Goal: Task Accomplishment & Management: Complete application form

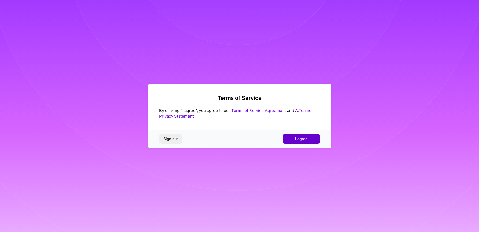
click at [311, 138] on button "I agree" at bounding box center [302, 139] width 38 height 10
click at [311, 138] on div "Sign out Loading..." at bounding box center [240, 139] width 182 height 18
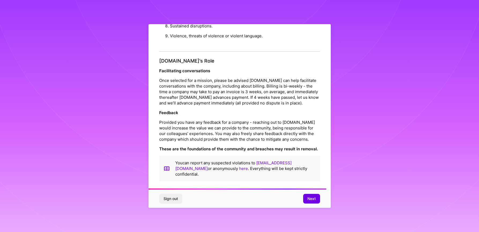
scroll to position [577, 0]
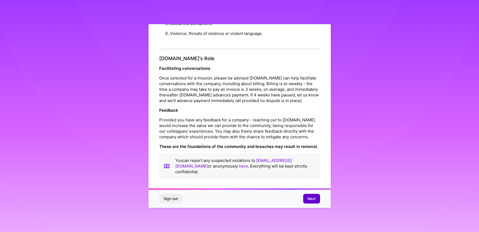
click at [305, 200] on button "Next" at bounding box center [311, 199] width 17 height 10
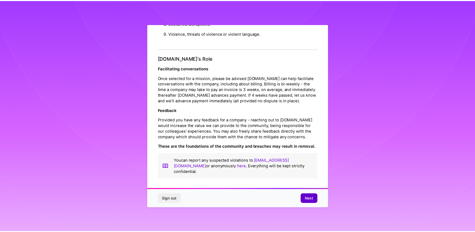
scroll to position [0, 0]
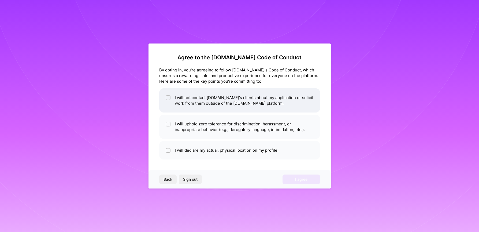
click at [189, 102] on li "I will not contact [DOMAIN_NAME]'s clients about my application or solicit work…" at bounding box center [239, 100] width 161 height 24
checkbox input "true"
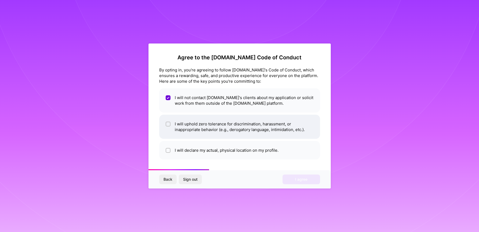
click at [183, 129] on li "I will uphold zero tolerance for discrimination, harassment, or inappropriate b…" at bounding box center [239, 127] width 161 height 24
checkbox input "true"
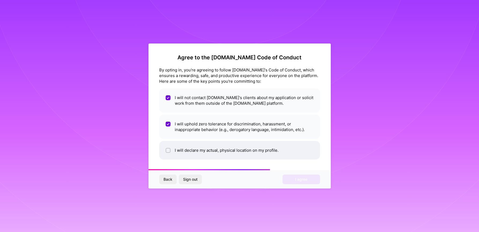
click at [181, 150] on li "I will declare my actual, physical location on my profile." at bounding box center [239, 150] width 161 height 19
checkbox input "true"
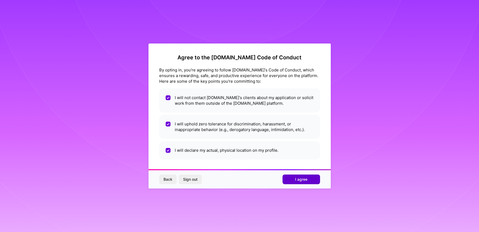
click at [298, 183] on button "I agree" at bounding box center [302, 179] width 38 height 10
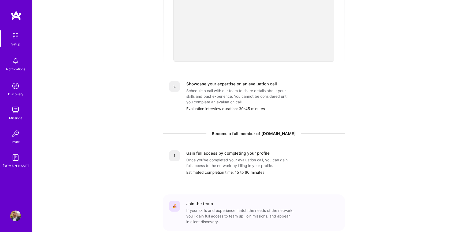
scroll to position [184, 0]
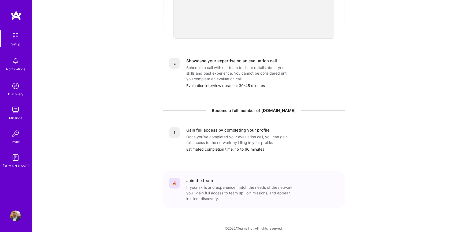
click at [238, 127] on div "Gain full access by completing your profile" at bounding box center [227, 130] width 83 height 6
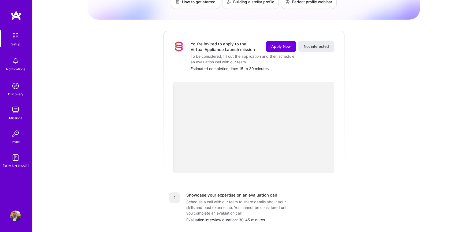
scroll to position [0, 0]
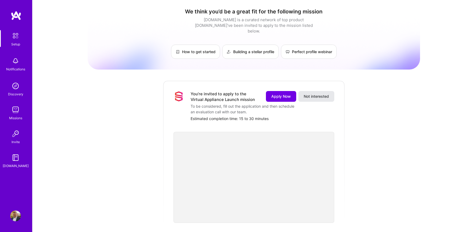
click at [322, 94] on span "Not interested" at bounding box center [316, 96] width 25 height 5
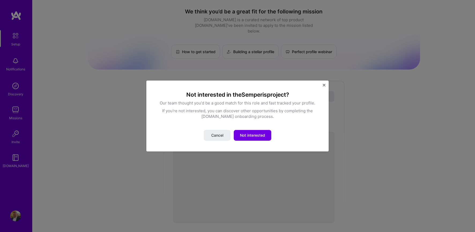
click at [325, 85] on img "Close" at bounding box center [324, 85] width 3 height 3
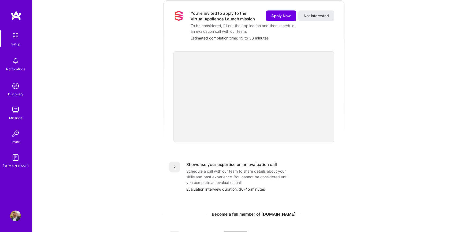
scroll to position [134, 0]
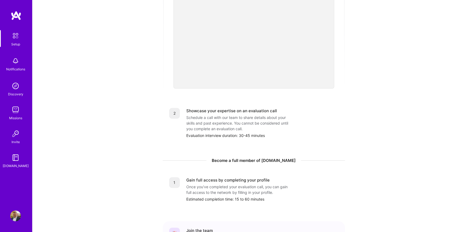
click at [213, 115] on div "Schedule a call with our team to share details about your skills and past exper…" at bounding box center [239, 123] width 107 height 17
click at [209, 177] on div "Gain full access by completing your profile" at bounding box center [227, 180] width 83 height 6
click at [230, 196] on div "Estimated completion time: 15 to 60 minutes" at bounding box center [262, 199] width 152 height 6
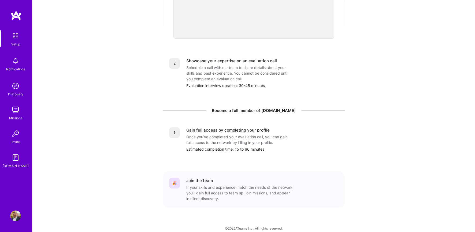
scroll to position [0, 0]
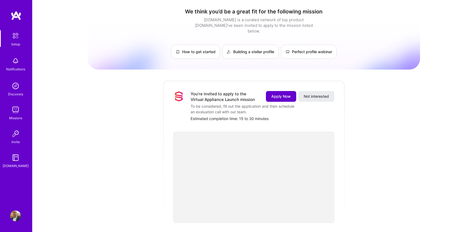
click at [281, 94] on span "Apply Now" at bounding box center [281, 96] width 20 height 5
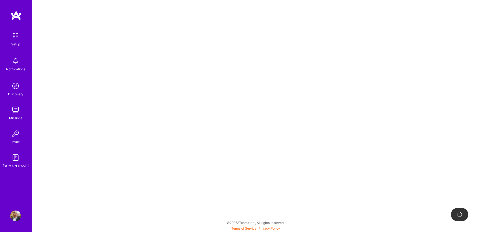
select select "US"
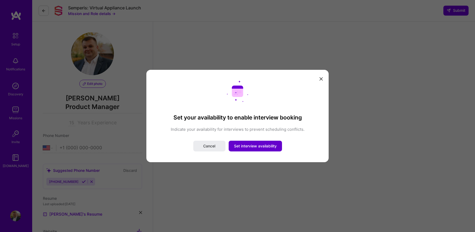
click at [254, 145] on span "Set interview availability" at bounding box center [255, 145] width 43 height 5
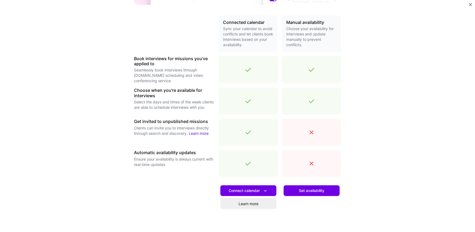
scroll to position [144, 0]
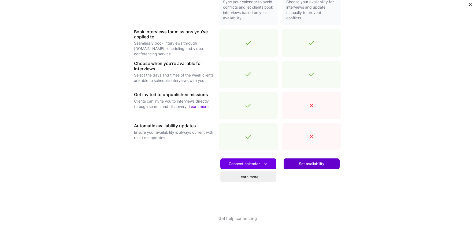
click at [316, 165] on span "Set availability" at bounding box center [311, 163] width 25 height 5
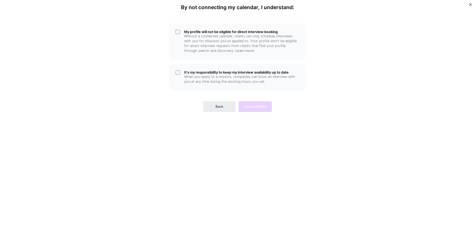
scroll to position [0, 0]
click at [216, 35] on p "Without a connected calendar, clients can only schedule interviews with you for…" at bounding box center [241, 43] width 115 height 19
click at [203, 73] on h5 "It's my responsibility to keep my interview availability up to date" at bounding box center [241, 72] width 115 height 4
click at [260, 108] on span "Set availability" at bounding box center [255, 106] width 23 height 5
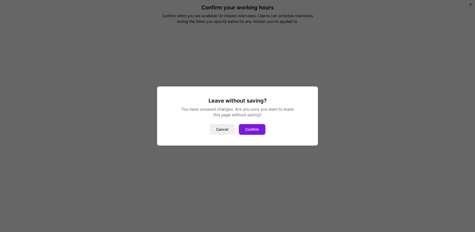
click at [255, 128] on button "Confirm" at bounding box center [252, 129] width 27 height 11
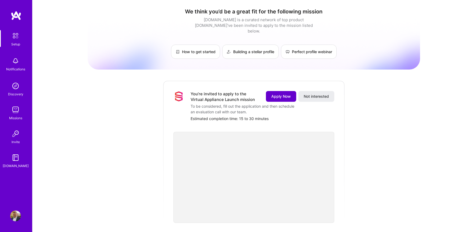
click at [274, 94] on span "Apply Now" at bounding box center [281, 96] width 20 height 5
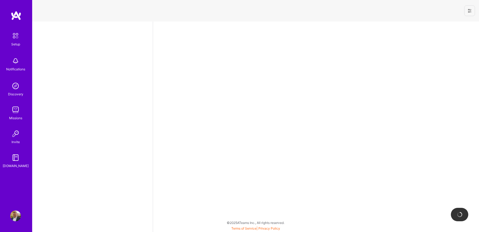
select select "US"
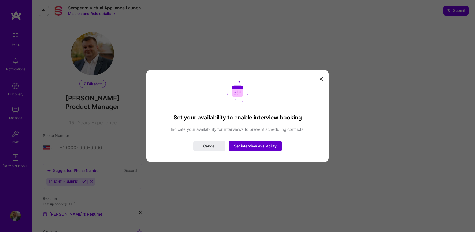
click at [260, 146] on span "Set interview availability" at bounding box center [255, 145] width 43 height 5
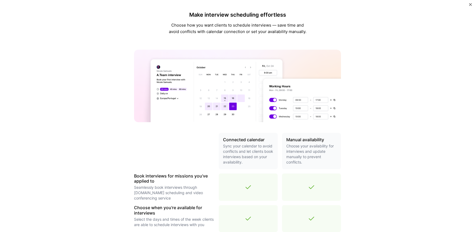
scroll to position [107, 0]
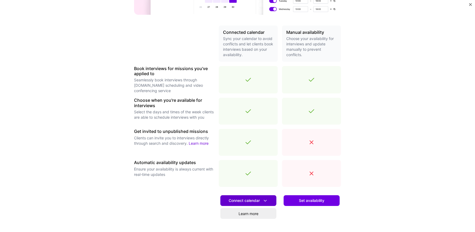
click at [256, 200] on span "Connect calendar" at bounding box center [248, 201] width 39 height 6
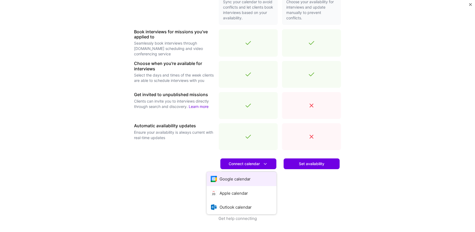
click at [235, 178] on button "Google calendar" at bounding box center [242, 179] width 70 height 14
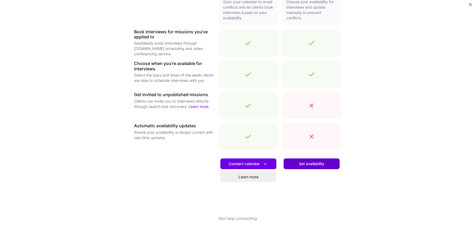
click at [311, 165] on span "Set availability" at bounding box center [311, 163] width 25 height 5
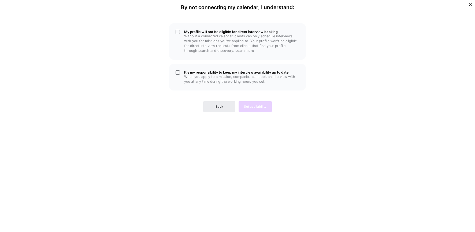
scroll to position [0, 0]
click at [220, 79] on p "When you apply to a mission, companies can book an interview with you at any ti…" at bounding box center [241, 79] width 115 height 10
click at [219, 42] on p "Without a connected calendar, clients can only schedule interviews with you for…" at bounding box center [241, 43] width 115 height 19
click at [259, 109] on span "Set availability" at bounding box center [255, 106] width 23 height 5
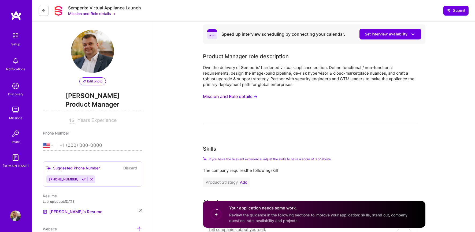
scroll to position [29, 0]
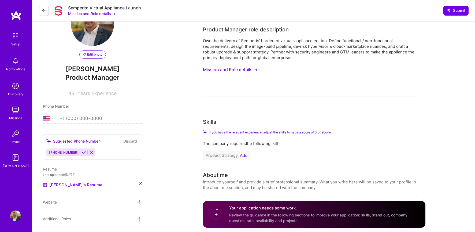
click at [73, 153] on div "+48572771928" at bounding box center [63, 152] width 34 height 8
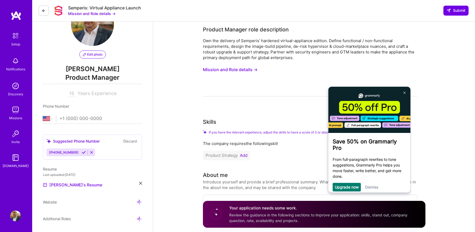
scroll to position [0, 0]
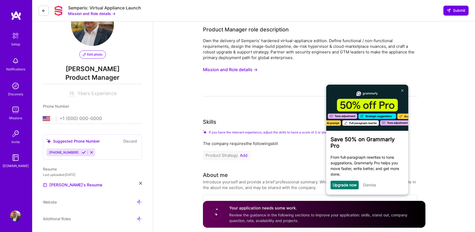
click at [372, 185] on link "Dismiss" at bounding box center [369, 184] width 13 height 5
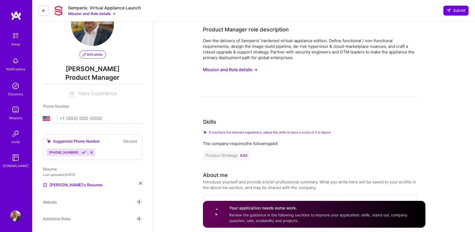
click at [64, 152] on span "+48572771928" at bounding box center [64, 152] width 30 height 4
click at [82, 152] on icon at bounding box center [84, 152] width 4 height 4
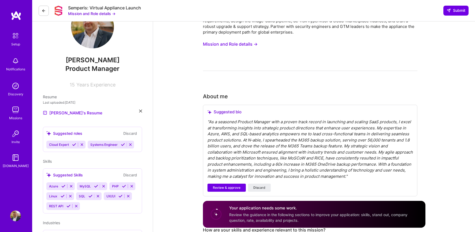
scroll to position [80, 0]
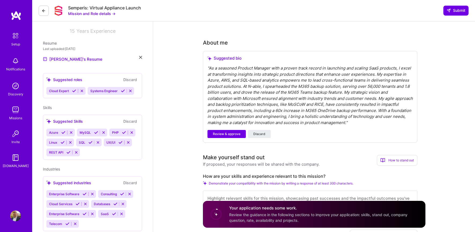
click at [73, 90] on icon at bounding box center [74, 91] width 4 height 4
click at [80, 91] on icon at bounding box center [82, 91] width 4 height 4
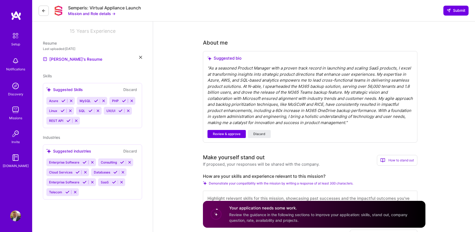
click at [61, 100] on icon at bounding box center [63, 101] width 4 height 4
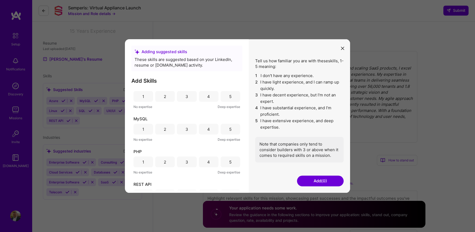
scroll to position [0, 0]
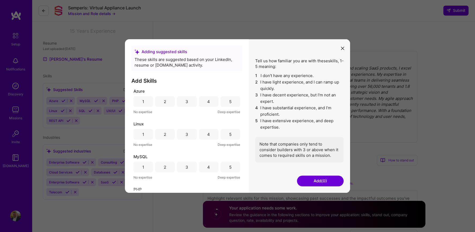
click at [203, 101] on div "4" at bounding box center [209, 101] width 20 height 11
click at [188, 134] on div "3" at bounding box center [187, 134] width 20 height 11
click at [191, 167] on div "3" at bounding box center [187, 166] width 20 height 11
click at [202, 169] on div "4" at bounding box center [209, 166] width 20 height 11
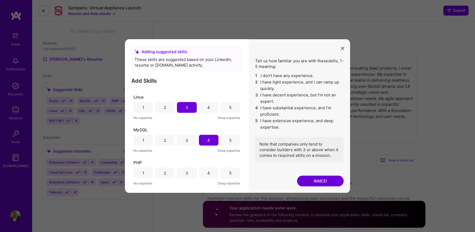
scroll to position [54, 0]
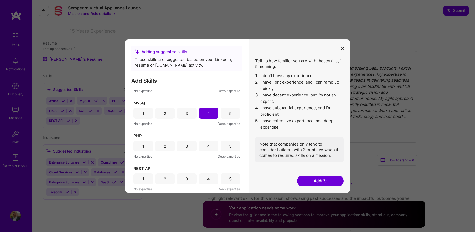
click at [170, 146] on div "2" at bounding box center [165, 146] width 20 height 11
drag, startPoint x: 208, startPoint y: 180, endPoint x: 218, endPoint y: 180, distance: 10.7
click at [208, 180] on div "4" at bounding box center [208, 179] width 3 height 6
click at [229, 181] on div "5" at bounding box center [230, 179] width 2 height 6
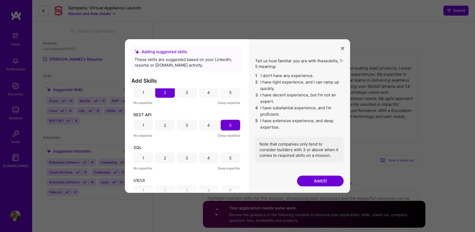
scroll to position [118, 0]
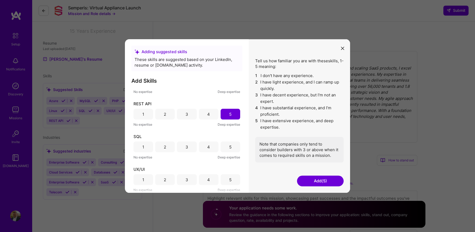
click at [212, 112] on div "4" at bounding box center [209, 114] width 20 height 11
click at [205, 145] on div "4" at bounding box center [209, 146] width 20 height 11
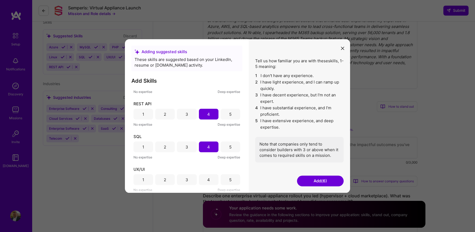
click at [235, 178] on div "5" at bounding box center [231, 179] width 20 height 11
click at [317, 178] on button "Add (7)" at bounding box center [320, 180] width 47 height 11
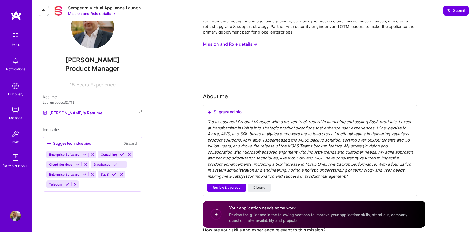
scroll to position [0, 0]
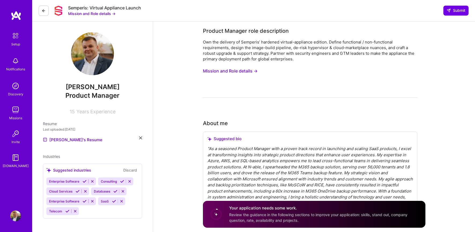
click at [84, 181] on icon at bounding box center [85, 181] width 4 height 4
click at [121, 182] on icon at bounding box center [122, 181] width 4 height 4
click at [78, 191] on icon at bounding box center [78, 191] width 4 height 4
click at [114, 193] on icon at bounding box center [114, 191] width 4 height 4
click at [121, 182] on icon at bounding box center [122, 181] width 4 height 4
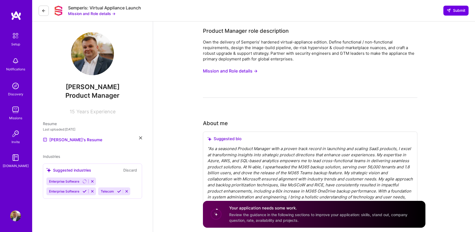
click at [85, 191] on icon at bounding box center [85, 191] width 4 height 4
click at [116, 191] on button at bounding box center [119, 191] width 7 height 5
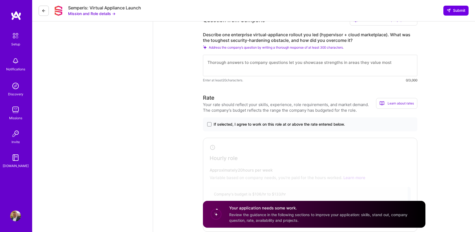
scroll to position [456, 0]
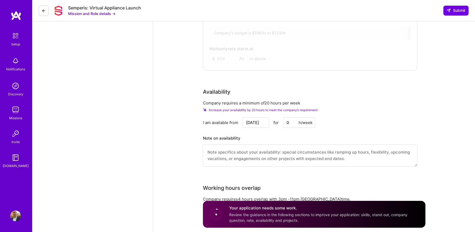
click at [295, 121] on input "0" at bounding box center [299, 122] width 32 height 10
click at [261, 124] on input "Aug 17" at bounding box center [256, 122] width 27 height 10
click at [265, 45] on div at bounding box center [306, 22] width 203 height 89
click at [260, 124] on input "Aug 17" at bounding box center [256, 122] width 27 height 10
drag, startPoint x: 254, startPoint y: 124, endPoint x: 249, endPoint y: 124, distance: 5.4
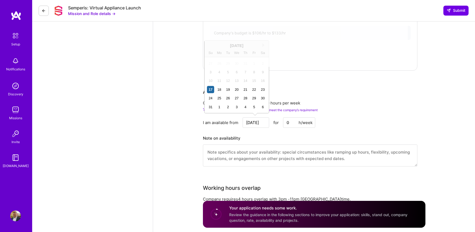
click at [249, 124] on input "Aug 17" at bounding box center [256, 122] width 27 height 10
click at [263, 108] on div "6" at bounding box center [262, 106] width 7 height 7
type input "Sep 6"
click at [289, 122] on input "0" at bounding box center [299, 122] width 32 height 10
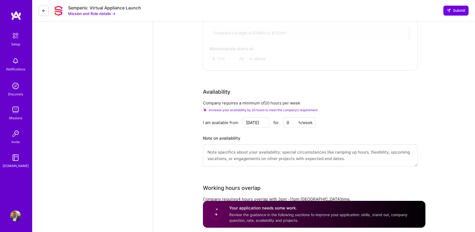
drag, startPoint x: 294, startPoint y: 123, endPoint x: 287, endPoint y: 122, distance: 7.3
click at [287, 122] on input "0" at bounding box center [299, 122] width 32 height 10
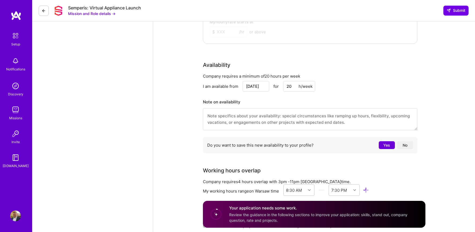
scroll to position [375, 0]
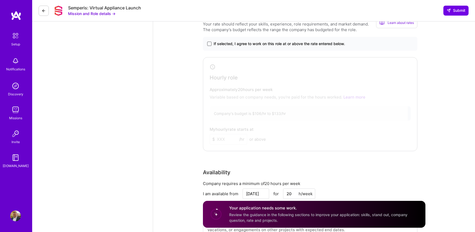
type input "20"
click at [210, 43] on span at bounding box center [209, 44] width 4 height 4
click at [0, 0] on input "If selected, I agree to work on this role at or above the rate entered below." at bounding box center [0, 0] width 0 height 0
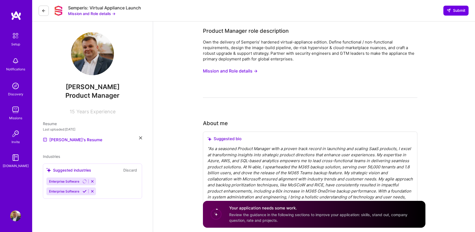
scroll to position [80, 0]
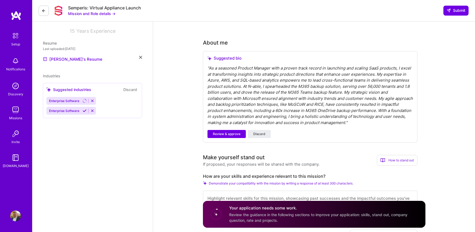
click at [232, 132] on span "Review & approve" at bounding box center [227, 133] width 28 height 5
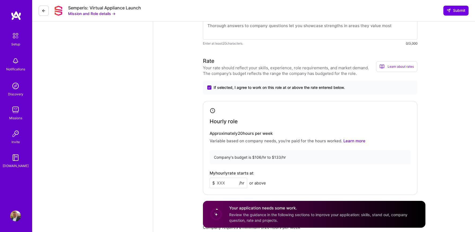
scroll to position [375, 0]
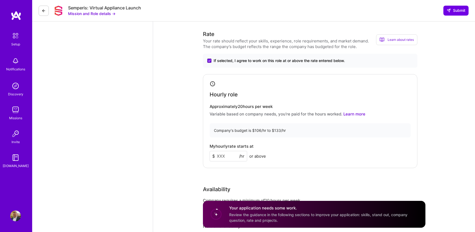
click at [231, 156] on input at bounding box center [229, 156] width 38 height 10
type input "120"
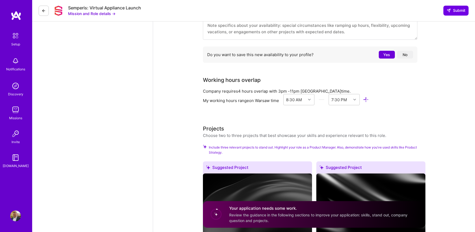
scroll to position [536, 0]
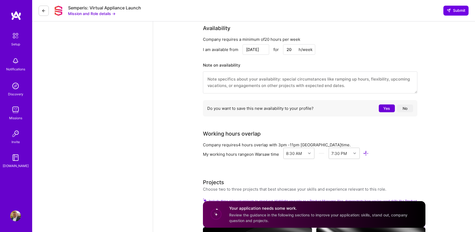
click at [404, 107] on button "No" at bounding box center [405, 108] width 16 height 8
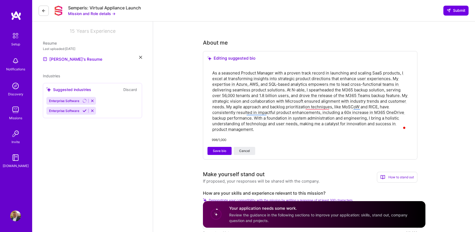
scroll to position [0, 0]
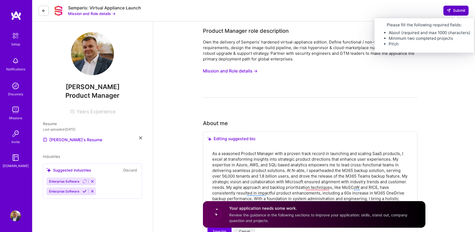
click at [462, 8] on span "Submit" at bounding box center [456, 10] width 19 height 5
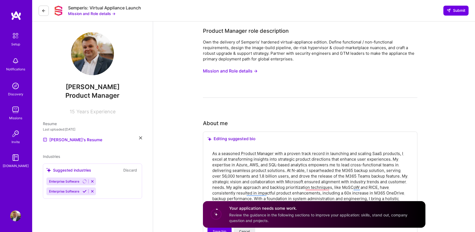
scroll to position [54, 0]
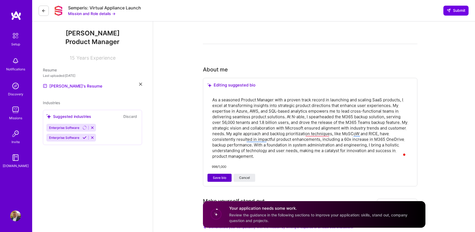
click at [224, 178] on span "Save bio" at bounding box center [219, 177] width 13 height 5
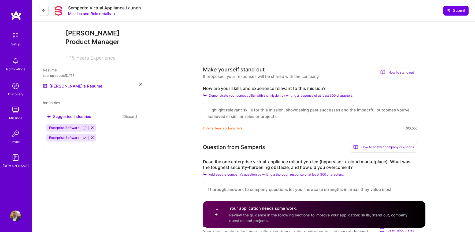
click at [222, 114] on textarea at bounding box center [310, 113] width 215 height 21
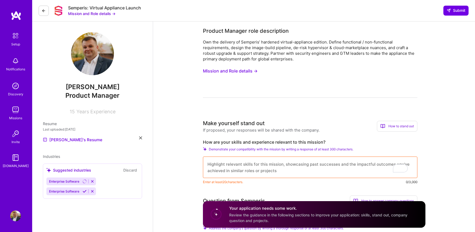
click at [244, 71] on button "Mission and Role details →" at bounding box center [230, 71] width 55 height 10
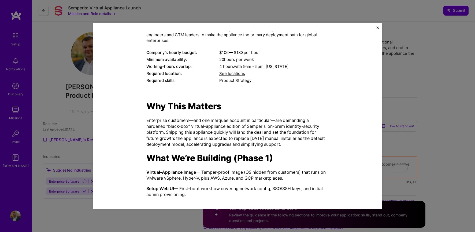
scroll to position [80, 0]
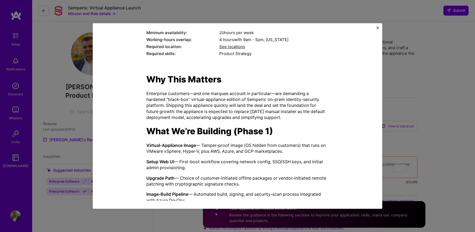
click at [253, 126] on div "Why This Matters Enterprise customers—and one marquee account in particular—are…" at bounding box center [237, 175] width 182 height 203
click at [249, 109] on p "Enterprise customers—and one marquee account in particular—are demanding a hard…" at bounding box center [237, 105] width 182 height 30
click at [253, 96] on p "Enterprise customers—and one marquee account in particular—are demanding a hard…" at bounding box center [237, 105] width 182 height 30
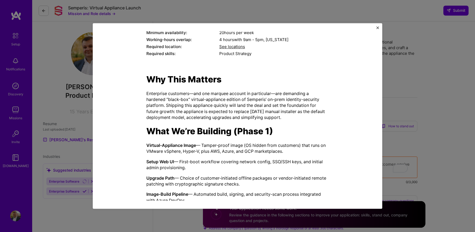
click at [253, 99] on p "Enterprise customers—and one marquee account in particular—are demanding a hard…" at bounding box center [237, 105] width 182 height 30
copy p "Semperis"
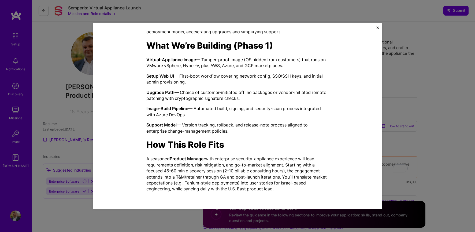
click at [403, 90] on div "Mission Description and Role Details Product Manager role description Own the d…" at bounding box center [237, 116] width 475 height 232
click at [382, 28] on div "Mission Description and Role Details Product Manager role description Own the d…" at bounding box center [237, 116] width 475 height 232
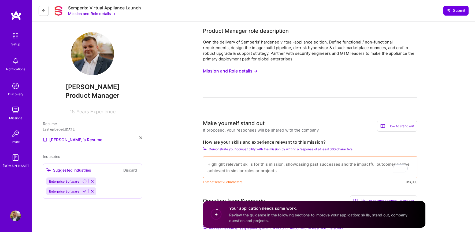
click at [230, 165] on textarea "To enrich screen reader interactions, please activate Accessibility in Grammarl…" at bounding box center [310, 166] width 215 height 21
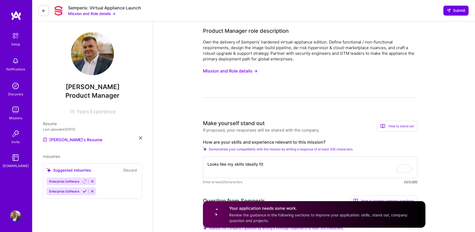
click at [250, 163] on textarea "Looks like my skills ideally fit" at bounding box center [310, 166] width 215 height 21
click at [277, 157] on textarea "Looks like my skills ideally fit" at bounding box center [310, 166] width 215 height 21
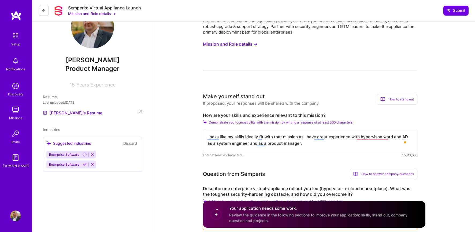
scroll to position [107, 0]
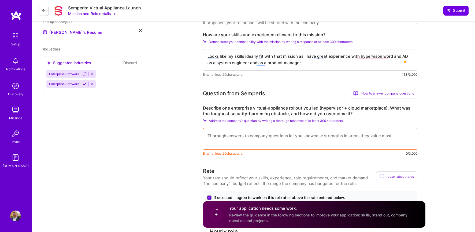
type textarea "Looks like my skills ideally fit with that mission as I have great experience w…"
click at [258, 136] on textarea at bounding box center [310, 138] width 215 height 21
click at [284, 113] on label "Describe one enterprise virtual-appliance rollout you led (hypervisor + cloud m…" at bounding box center [310, 110] width 215 height 11
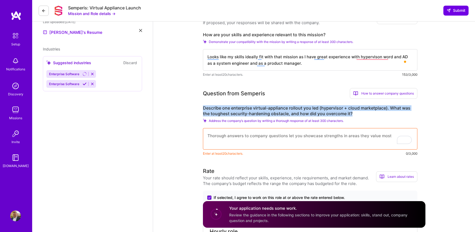
click at [284, 113] on label "Describe one enterprise virtual-appliance rollout you led (hypervisor + cloud m…" at bounding box center [310, 110] width 215 height 11
copy label "Describe one enterprise virtual-appliance rollout you led (hypervisor + cloud m…"
click at [231, 135] on textarea "To enrich screen reader interactions, please activate Accessibility in Grammarl…" at bounding box center [310, 138] width 215 height 21
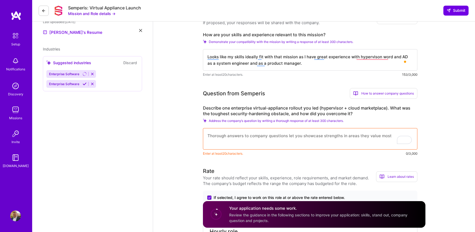
click at [231, 135] on textarea "To enrich screen reader interactions, please activate Accessibility in Grammarl…" at bounding box center [310, 138] width 215 height 21
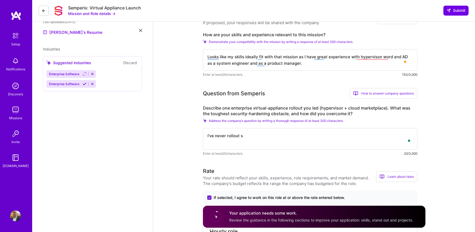
type textarea "I've never rollout"
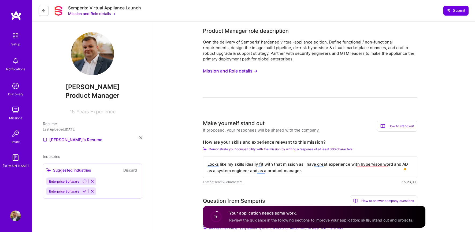
scroll to position [107, 0]
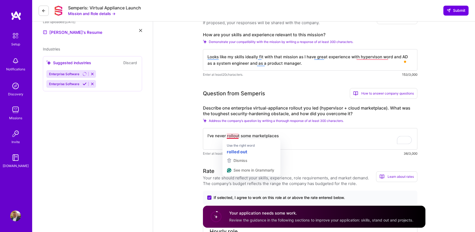
click at [235, 135] on textarea "I've never rollout some marketplaces" at bounding box center [310, 138] width 215 height 21
click at [286, 134] on textarea "I've never rolled out some marketplaces" at bounding box center [310, 138] width 215 height 21
click at [251, 135] on textarea "I've never rolled out some marketplaces" at bounding box center [310, 138] width 215 height 21
click at [283, 135] on textarea "I've never rolled out any marketplaces" at bounding box center [310, 138] width 215 height 21
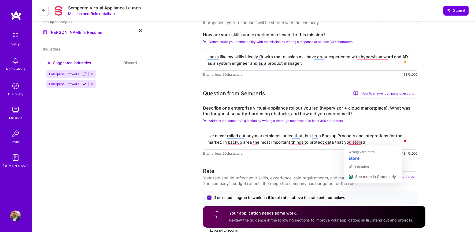
click at [373, 140] on textarea "I've never rolled out any marketplaces or led that, but I run Backup Products a…" at bounding box center [310, 138] width 215 height 21
click at [353, 142] on textarea "I've never rolled out any marketplaces or led that, but I run Backup Products a…" at bounding box center [310, 138] width 215 height 21
click at [372, 143] on textarea "I've never rolled out any marketplaces or led that, but I run Backup Products a…" at bounding box center [310, 138] width 215 height 21
click at [304, 143] on textarea "I've never rolled out any marketplaces or led that, but I run Backup Products a…" at bounding box center [310, 138] width 215 height 21
click at [370, 144] on textarea "I've never rolled out any marketplaces or led that, but I run Backup Products a…" at bounding box center [310, 138] width 215 height 21
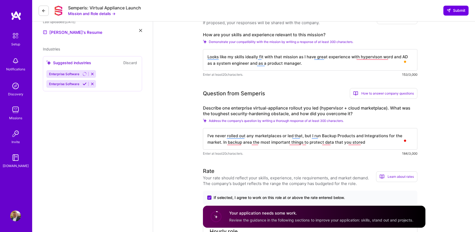
click at [368, 143] on textarea "I've never rolled out any marketplaces or led that, but I run Backup Products a…" at bounding box center [310, 138] width 215 height 21
drag, startPoint x: 371, startPoint y: 143, endPoint x: 198, endPoint y: 128, distance: 173.4
click at [265, 137] on textarea "I've never rolled out any marketplaces or led that, but I run Backup Products a…" at bounding box center [310, 138] width 215 height 21
drag, startPoint x: 372, startPoint y: 143, endPoint x: 175, endPoint y: 134, distance: 197.1
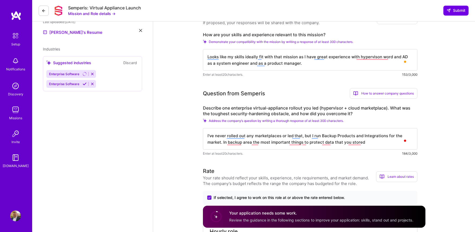
paste textarea "Backup & Data Protection Experience: In my previous role I ran backup products …"
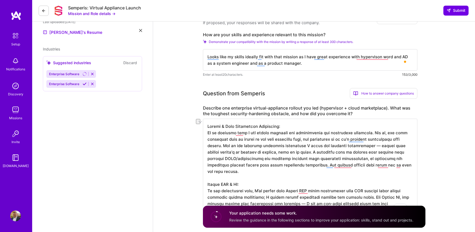
drag, startPoint x: 257, startPoint y: 127, endPoint x: 224, endPoint y: 128, distance: 32.7
click at [224, 128] on textarea "To enrich screen reader interactions, please activate Accessibility in Grammarl…" at bounding box center [310, 168] width 215 height 99
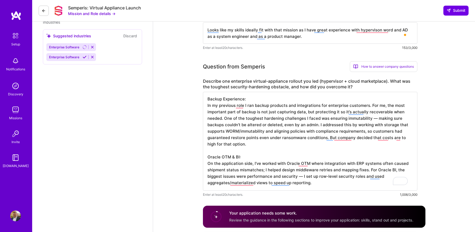
scroll to position [0, 0]
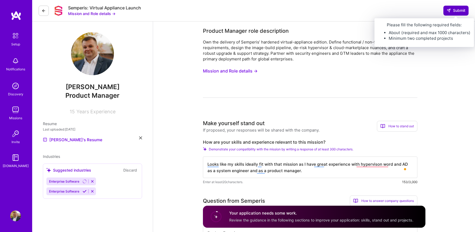
type textarea "Backup Experience: In my previous role I ran backup products and integrations f…"
click at [451, 9] on span "Submit" at bounding box center [456, 10] width 19 height 5
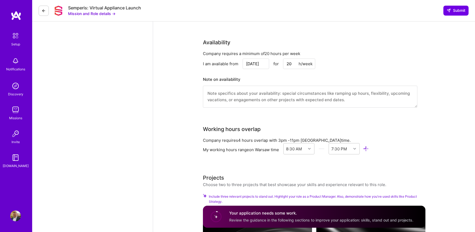
scroll to position [378, 0]
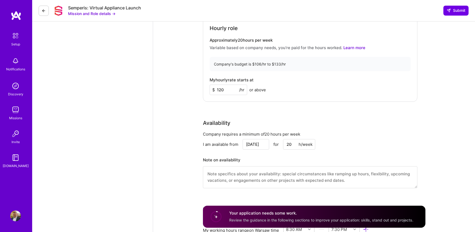
click at [276, 216] on h4 "Your application needs some work." at bounding box center [321, 213] width 184 height 6
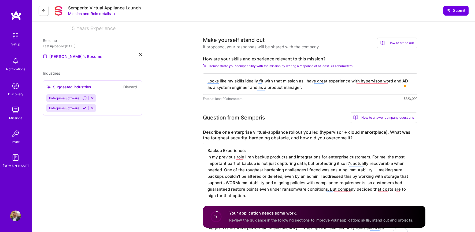
scroll to position [0, 0]
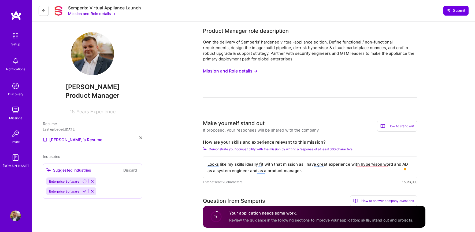
click at [84, 192] on icon at bounding box center [85, 191] width 4 height 4
click at [92, 182] on icon at bounding box center [92, 181] width 4 height 4
click at [84, 182] on icon at bounding box center [85, 181] width 4 height 4
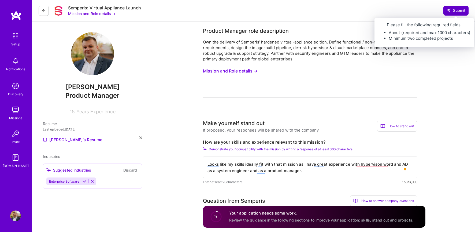
click at [456, 12] on span "Submit" at bounding box center [456, 10] width 19 height 5
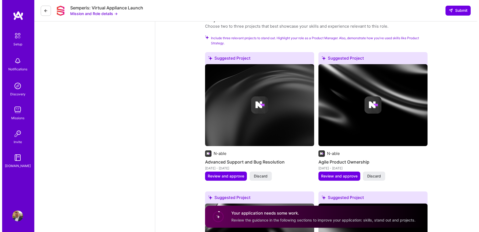
scroll to position [671, 0]
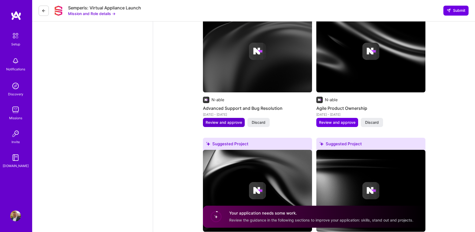
click at [229, 121] on span "Review and approve" at bounding box center [224, 122] width 36 height 5
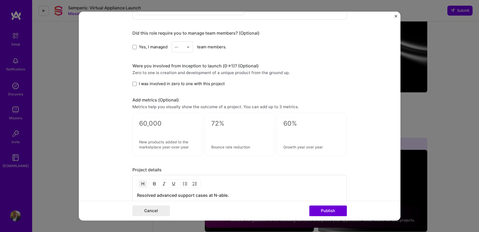
scroll to position [161, 0]
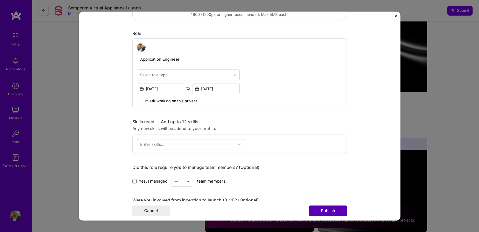
click at [329, 214] on button "Publish" at bounding box center [329, 210] width 38 height 11
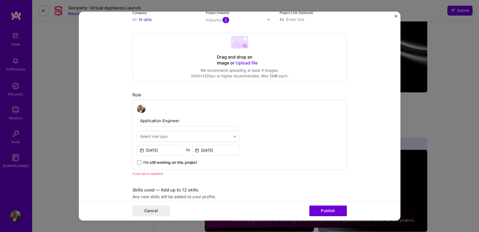
scroll to position [0, 0]
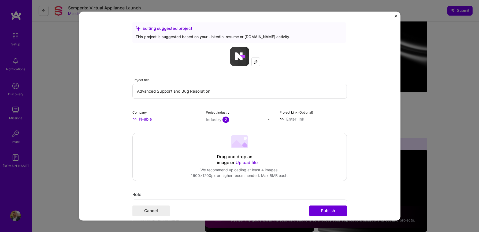
click at [396, 16] on img "Close" at bounding box center [396, 16] width 3 height 3
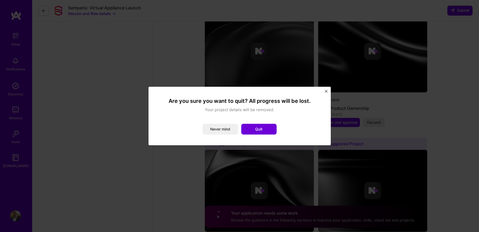
click at [328, 91] on div "Are you sure you want to quit? All progress will be lost. Your project details …" at bounding box center [240, 116] width 182 height 58
click at [326, 91] on img "Close" at bounding box center [326, 91] width 3 height 3
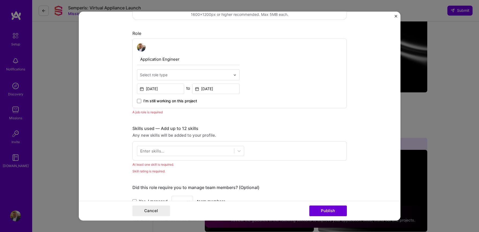
scroll to position [188, 0]
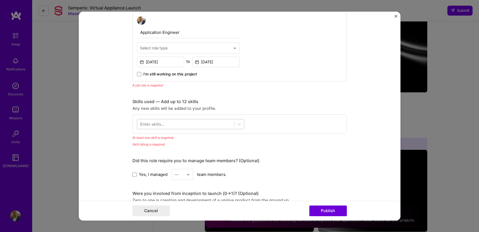
click at [164, 127] on div at bounding box center [185, 124] width 97 height 9
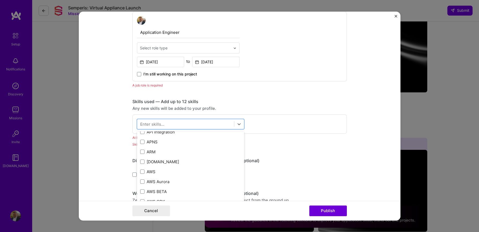
scroll to position [27, 0]
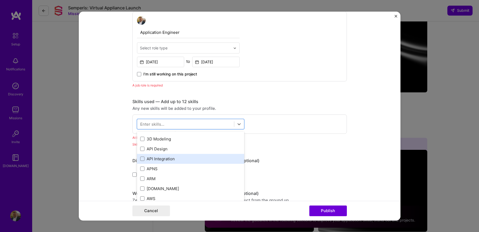
click at [163, 158] on div "API Integration" at bounding box center [190, 159] width 101 height 6
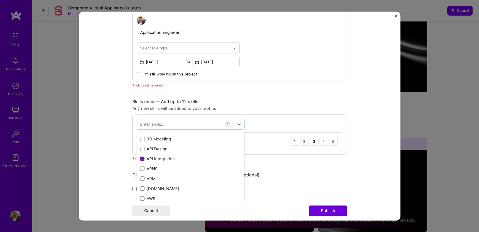
drag, startPoint x: 90, startPoint y: 136, endPoint x: 96, endPoint y: 136, distance: 6.2
click at [90, 136] on form "Editing suggested project This project is suggested based on your LinkedIn, res…" at bounding box center [240, 116] width 322 height 209
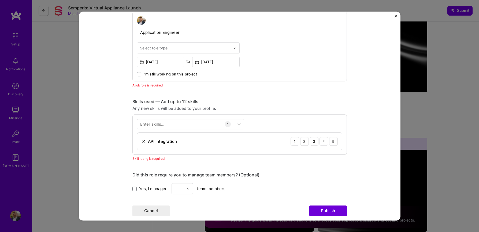
scroll to position [241, 0]
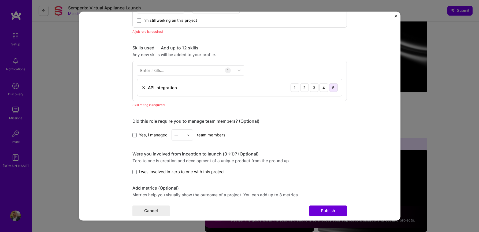
click at [333, 87] on div "5" at bounding box center [333, 87] width 9 height 9
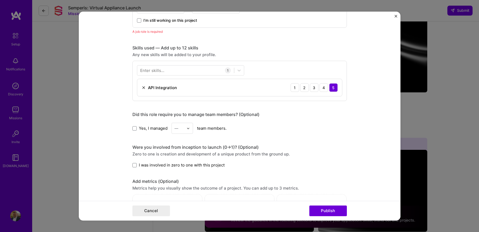
click at [187, 128] on img at bounding box center [188, 128] width 3 height 3
click at [117, 131] on form "Editing suggested project This project is suggested based on your LinkedIn, res…" at bounding box center [240, 116] width 322 height 209
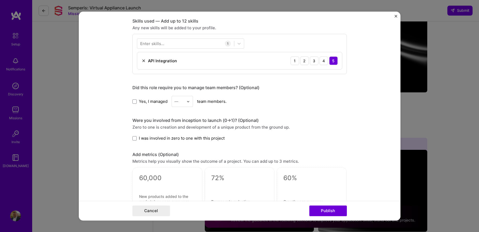
click at [196, 121] on div "Were you involved from inception to launch (0 -> 1)? (Optional)" at bounding box center [239, 120] width 215 height 6
click at [222, 121] on div "Were you involved from inception to launch (0 -> 1)? (Optional)" at bounding box center [239, 120] width 215 height 6
drag, startPoint x: 234, startPoint y: 121, endPoint x: 240, endPoint y: 121, distance: 6.7
click at [234, 121] on div "Were you involved from inception to launch (0 -> 1)? (Optional)" at bounding box center [239, 120] width 215 height 6
click at [245, 121] on div "Were you involved from inception to launch (0 -> 1)? (Optional)" at bounding box center [239, 120] width 215 height 6
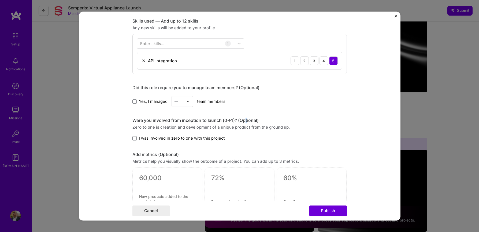
click at [245, 123] on div at bounding box center [245, 123] width 0 height 0
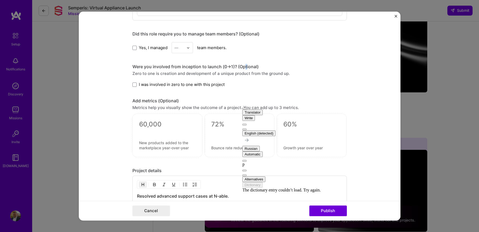
scroll to position [349, 0]
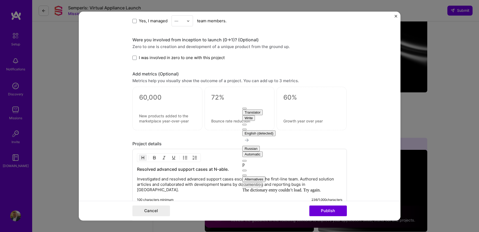
click at [115, 127] on form "Editing suggested project This project is suggested based on your LinkedIn, res…" at bounding box center [240, 116] width 322 height 209
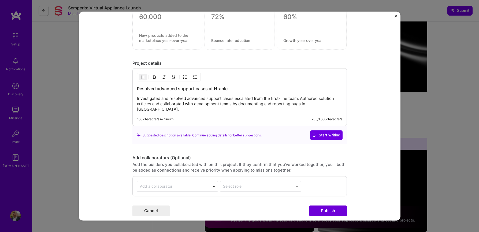
scroll to position [467, 0]
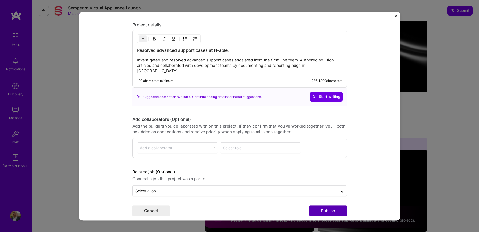
click at [332, 207] on button "Publish" at bounding box center [329, 210] width 38 height 11
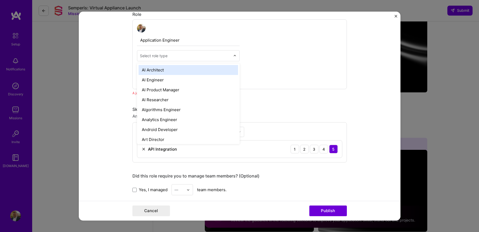
click at [164, 54] on div "Select role type" at bounding box center [154, 56] width 28 height 6
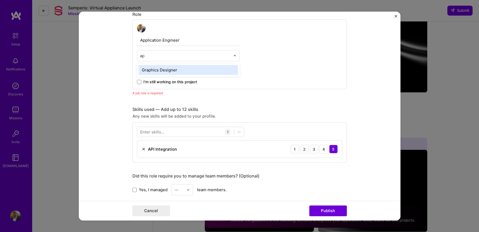
type input "a"
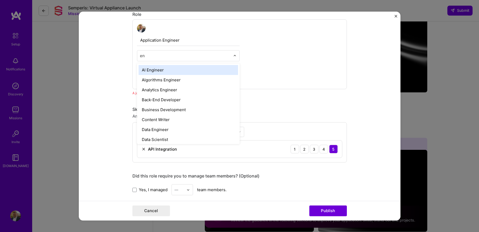
type input "e"
type input "s"
type input "eng"
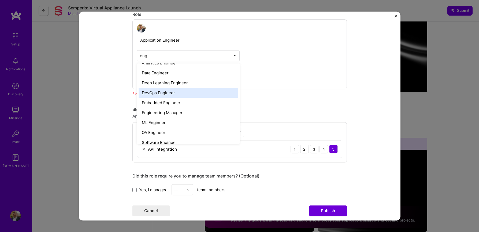
scroll to position [52, 0]
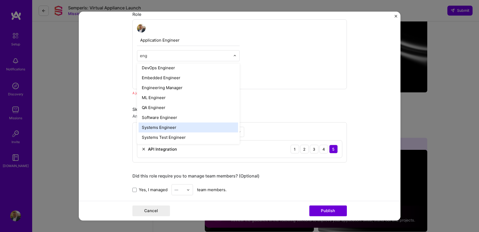
click at [165, 127] on div "Systems Engineer" at bounding box center [189, 127] width 100 height 10
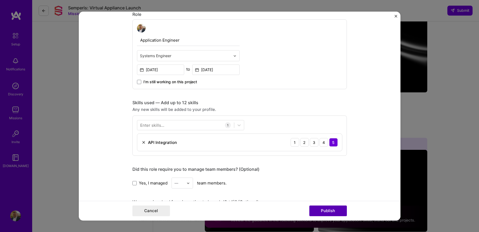
click at [329, 209] on button "Publish" at bounding box center [329, 210] width 38 height 11
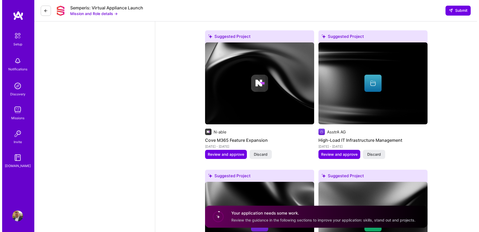
scroll to position [805, 0]
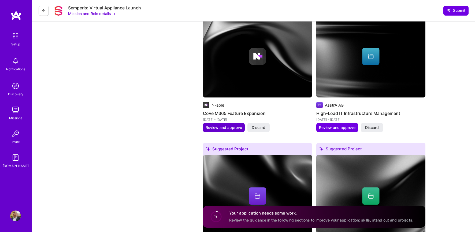
click at [224, 127] on span "Review and approve" at bounding box center [224, 127] width 36 height 5
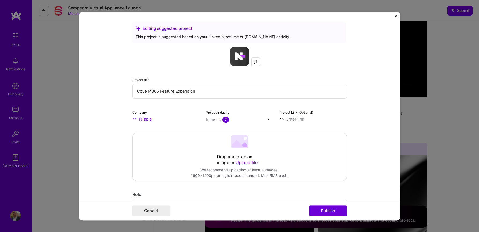
click at [221, 96] on input "Cove M365 Feature Expansion" at bounding box center [239, 91] width 215 height 15
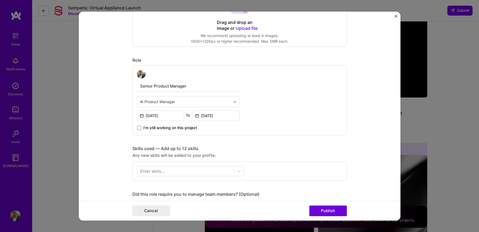
scroll to position [161, 0]
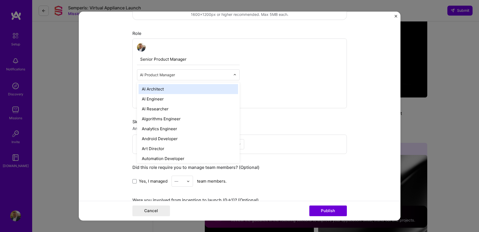
drag, startPoint x: 143, startPoint y: 74, endPoint x: 130, endPoint y: 73, distance: 12.6
click at [130, 73] on form "Editing suggested project This project is suggested based on your LinkedIn, res…" at bounding box center [240, 116] width 322 height 209
type input "pro"
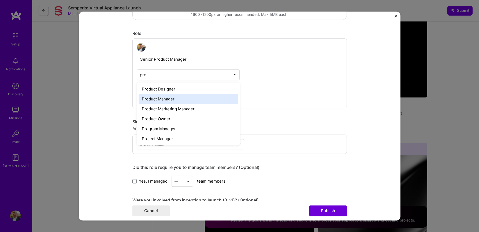
click at [154, 97] on div "Product Manager" at bounding box center [189, 99] width 100 height 10
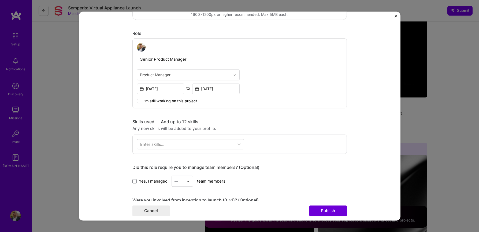
scroll to position [188, 0]
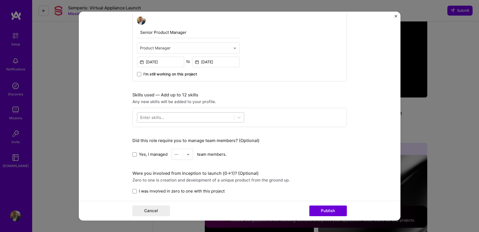
click at [171, 119] on div at bounding box center [185, 117] width 97 height 9
type input "m"
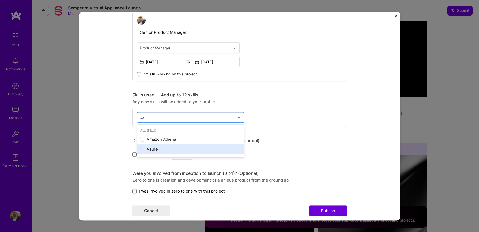
click at [153, 151] on div "Azure" at bounding box center [190, 149] width 101 height 6
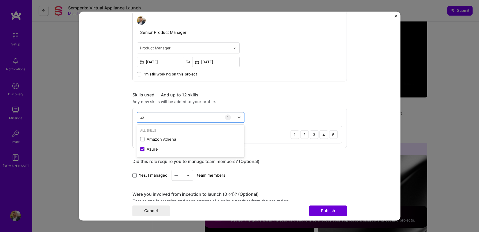
type input "az"
click at [112, 139] on form "Editing suggested project This project is suggested based on your LinkedIn, res…" at bounding box center [240, 116] width 322 height 209
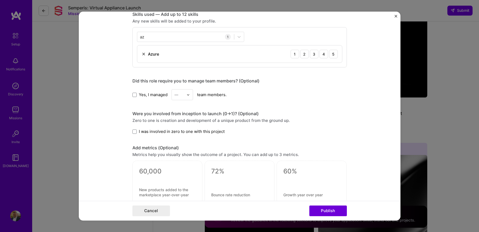
click at [144, 92] on span "Yes, I managed" at bounding box center [153, 95] width 29 height 6
click at [0, 0] on input "Yes, I managed" at bounding box center [0, 0] width 0 height 0
click at [182, 93] on input "text" at bounding box center [179, 95] width 9 height 6
click at [176, 128] on div "20" at bounding box center [182, 126] width 18 height 10
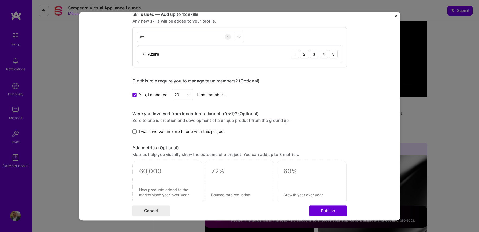
click at [116, 119] on form "Editing suggested project This project is suggested based on your LinkedIn, res…" at bounding box center [240, 116] width 322 height 209
click at [141, 131] on span "I was involved in zero to one with this project" at bounding box center [182, 131] width 86 height 6
click at [0, 0] on input "I was involved in zero to one with this project" at bounding box center [0, 0] width 0 height 0
click at [139, 129] on span "I was involved in zero to one with this project" at bounding box center [182, 131] width 86 height 6
click at [0, 0] on input "I was involved in zero to one with this project" at bounding box center [0, 0] width 0 height 0
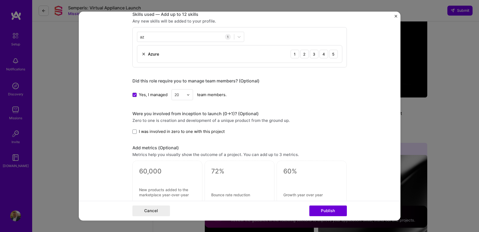
scroll to position [322, 0]
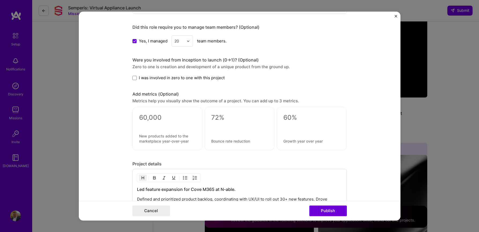
click at [168, 139] on textarea at bounding box center [167, 139] width 57 height 10
click at [156, 145] on div "0 / 80 characters" at bounding box center [167, 128] width 70 height 43
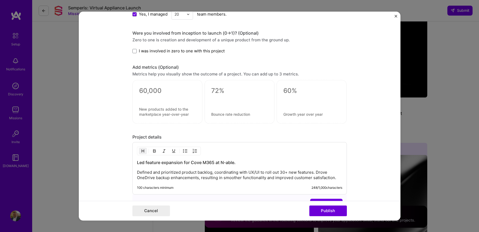
drag, startPoint x: 158, startPoint y: 136, endPoint x: 157, endPoint y: 133, distance: 3.1
click at [158, 135] on div "Project details" at bounding box center [239, 137] width 215 height 6
click at [161, 112] on textarea at bounding box center [167, 112] width 57 height 10
type textarea "1 product M365 Teams backup"
click at [232, 114] on textarea at bounding box center [239, 113] width 57 height 5
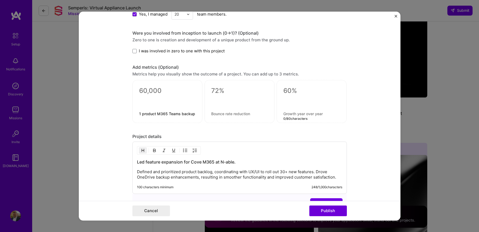
click at [293, 114] on textarea at bounding box center [311, 113] width 57 height 5
type textarea "80%"
click at [233, 112] on textarea at bounding box center [239, 113] width 57 height 5
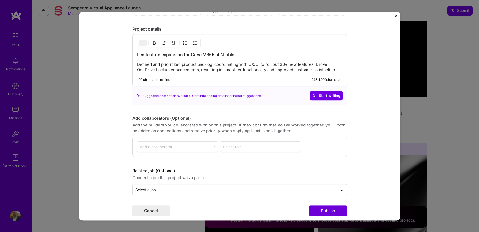
scroll to position [460, 0]
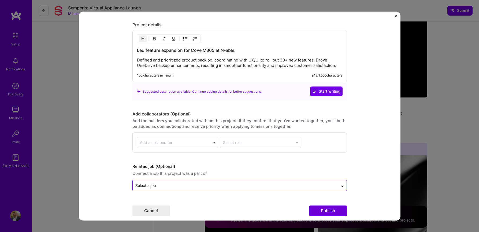
type textarea "92%"
click at [200, 186] on input "text" at bounding box center [235, 186] width 200 height 6
click at [342, 185] on icon at bounding box center [342, 184] width 4 height 5
click at [327, 210] on button "Publish" at bounding box center [329, 210] width 38 height 11
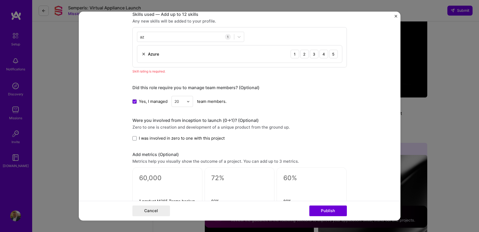
scroll to position [241, 0]
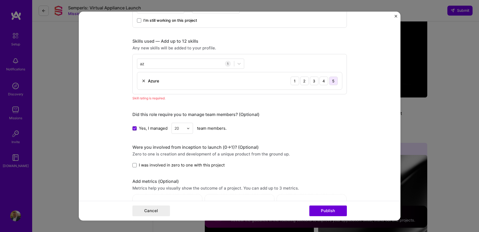
click at [332, 80] on div "5" at bounding box center [333, 80] width 9 height 9
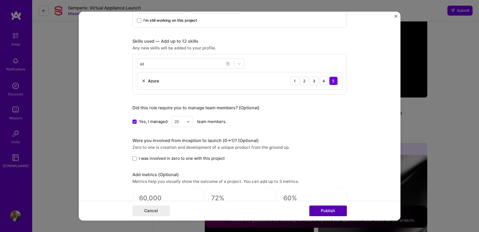
click at [331, 209] on button "Publish" at bounding box center [329, 210] width 38 height 11
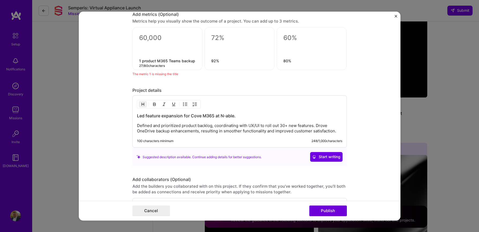
click at [161, 60] on textarea "1 product M365 Teams backup" at bounding box center [167, 60] width 57 height 5
click at [140, 61] on textarea "1 product M365 Teams backup" at bounding box center [167, 60] width 57 height 5
type textarea "product M365 Teams backup"
click at [151, 31] on div "product M365 Teams backup 25 / 80 characters" at bounding box center [167, 48] width 70 height 43
click at [153, 37] on textarea at bounding box center [167, 38] width 57 height 8
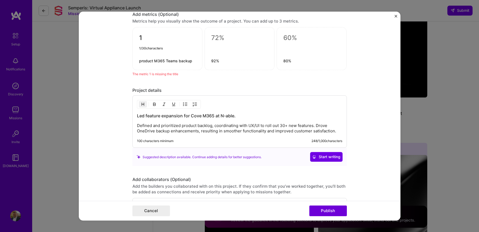
type textarea "1"
click at [223, 36] on textarea at bounding box center [239, 38] width 57 height 8
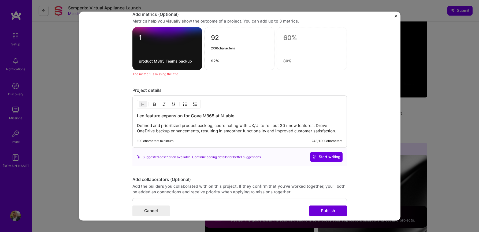
type textarea "92"
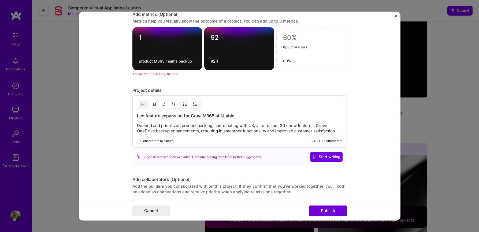
click at [305, 36] on textarea at bounding box center [311, 38] width 57 height 8
type textarea "80"
click at [299, 63] on div "80 2 / 30 characters 80%" at bounding box center [312, 48] width 71 height 43
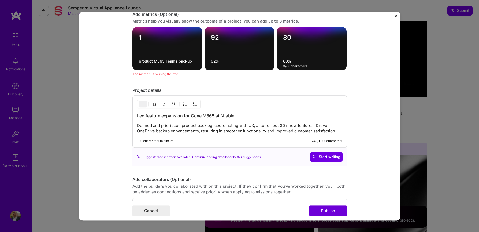
click at [218, 63] on div "92 92%" at bounding box center [240, 48] width 70 height 43
drag, startPoint x: 224, startPoint y: 61, endPoint x: 201, endPoint y: 59, distance: 22.9
click at [201, 59] on div "1 product M365 Teams backup 92 92% 3 / 80 characters 80 80%" at bounding box center [239, 48] width 215 height 43
drag, startPoint x: 295, startPoint y: 63, endPoint x: 288, endPoint y: 62, distance: 7.6
click at [288, 62] on textarea "80%" at bounding box center [311, 61] width 57 height 5
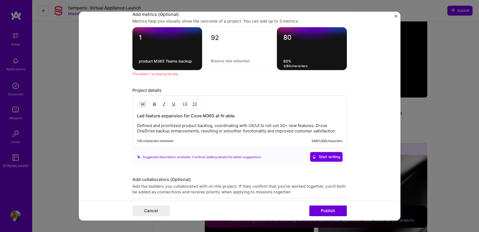
type textarea "80"
click at [283, 61] on textarea "80" at bounding box center [311, 61] width 57 height 5
click at [163, 59] on textarea "product M365 Teams backup" at bounding box center [167, 61] width 57 height 5
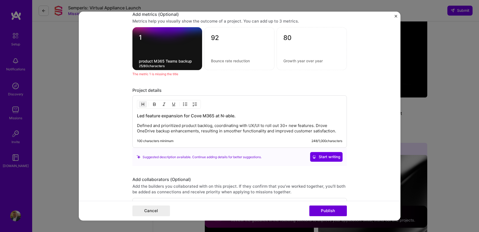
click at [163, 60] on textarea "product M365 Teams backup" at bounding box center [167, 61] width 57 height 5
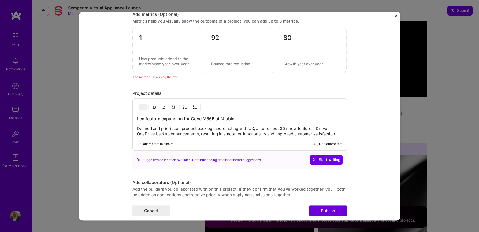
click at [121, 78] on form "Editing suggested project This project is suggested based on your LinkedIn, res…" at bounding box center [240, 116] width 322 height 209
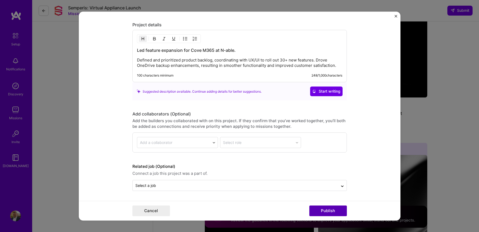
click at [328, 210] on button "Publish" at bounding box center [329, 210] width 38 height 11
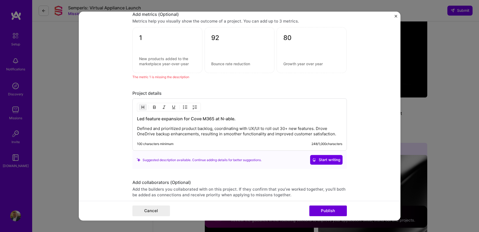
click at [149, 58] on textarea at bounding box center [167, 61] width 57 height 10
click at [149, 41] on textarea "1" at bounding box center [167, 39] width 57 height 10
click at [145, 63] on textarea at bounding box center [167, 61] width 57 height 10
click at [143, 78] on div "The metric 1 is missing the description" at bounding box center [239, 77] width 215 height 6
click at [160, 65] on textarea at bounding box center [167, 61] width 57 height 10
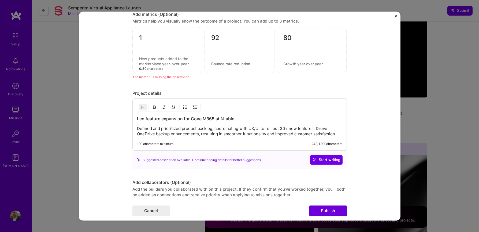
click at [168, 67] on div "1 0 / 80 characters" at bounding box center [167, 50] width 70 height 46
click at [166, 62] on textarea at bounding box center [167, 61] width 57 height 10
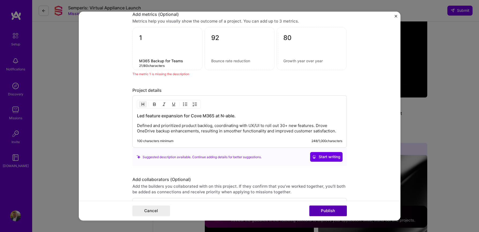
type textarea "M365 Backup for Teams"
click at [333, 212] on button "Publish" at bounding box center [329, 210] width 38 height 11
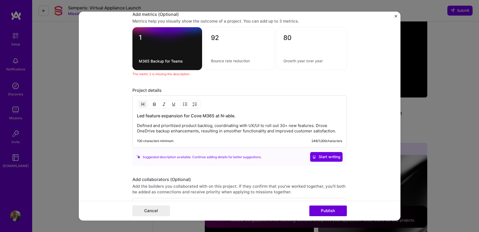
click at [224, 60] on textarea at bounding box center [239, 60] width 57 height 5
click at [221, 64] on div "92" at bounding box center [239, 48] width 70 height 43
click at [224, 62] on textarea at bounding box center [239, 60] width 57 height 5
type textarea "1"
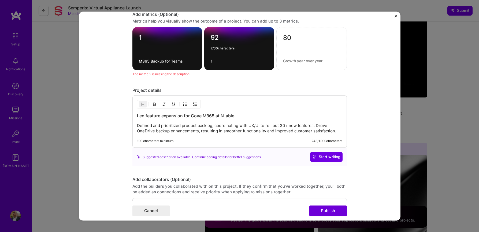
click at [214, 38] on textarea "92" at bounding box center [239, 39] width 57 height 10
type textarea "2"
click at [215, 60] on textarea "1" at bounding box center [239, 61] width 57 height 5
drag, startPoint x: 218, startPoint y: 62, endPoint x: 202, endPoint y: 59, distance: 16.4
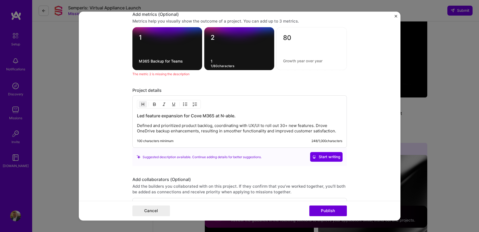
click at [202, 59] on div "1 M365 Backup for Teams 2 1 1 / 80 characters 80" at bounding box center [239, 48] width 215 height 43
type textarea "I"
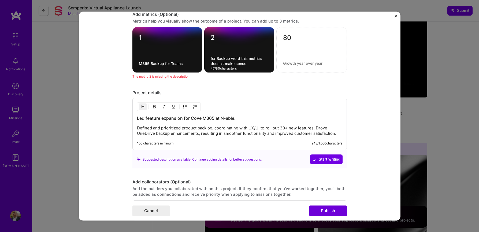
click at [241, 64] on textarea "for Backup word this metrics doesn't make sence" at bounding box center [239, 61] width 57 height 10
type textarea "for Backup word this metrics doesn't make sence"
click at [282, 92] on div "Project details" at bounding box center [239, 93] width 215 height 6
click at [304, 65] on textarea at bounding box center [311, 63] width 57 height 5
click at [333, 209] on button "Publish" at bounding box center [329, 210] width 38 height 11
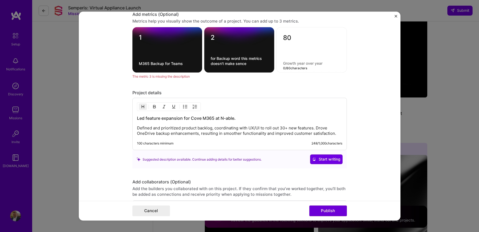
click at [294, 64] on textarea at bounding box center [311, 63] width 57 height 5
type textarea "Great products bring a lot of customers"
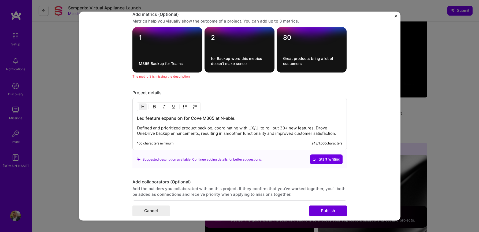
click at [329, 208] on button "Publish" at bounding box center [329, 210] width 38 height 11
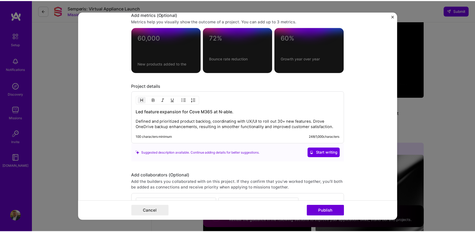
scroll to position [377, 0]
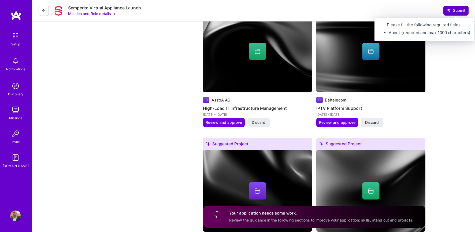
click at [462, 11] on span "Submit" at bounding box center [456, 10] width 19 height 5
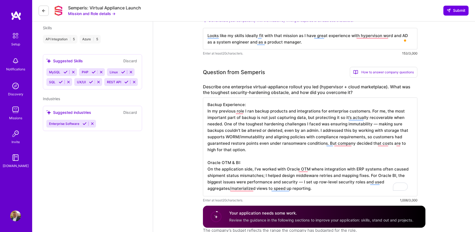
scroll to position [182, 0]
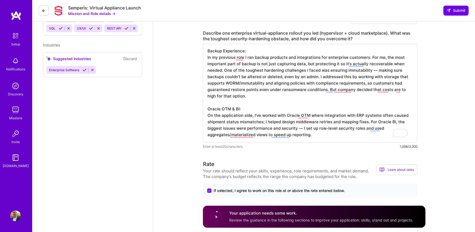
click at [274, 111] on textarea "Backup Experience: In my previous role I ran backup products and integrations f…" at bounding box center [310, 93] width 215 height 99
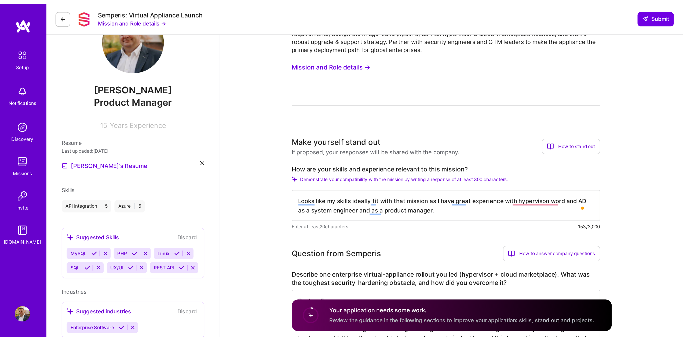
scroll to position [0, 0]
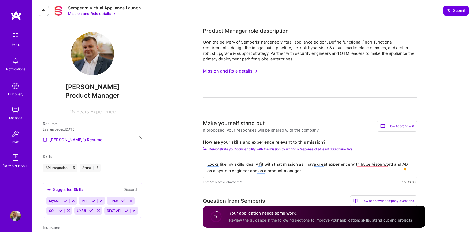
click at [91, 91] on span "Hrel Aliaksandr" at bounding box center [92, 87] width 99 height 8
click at [67, 139] on link "Hrel's Resume" at bounding box center [73, 139] width 60 height 6
click at [467, 13] on button "Submit" at bounding box center [456, 11] width 25 height 10
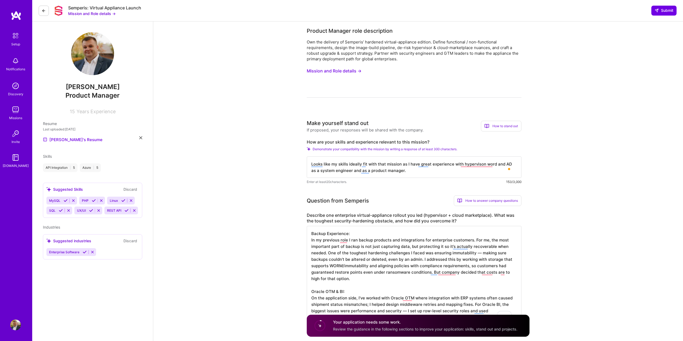
click at [353, 73] on button "Mission and Role details →" at bounding box center [334, 71] width 55 height 10
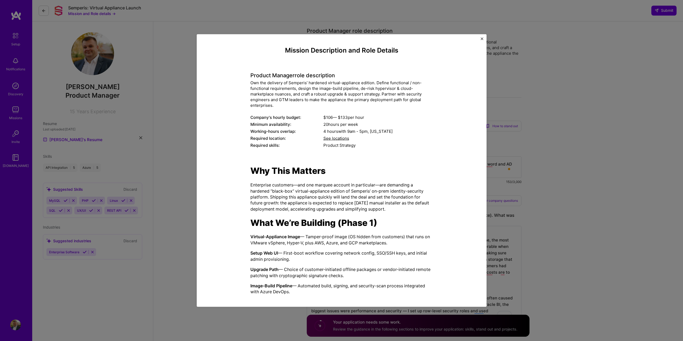
scroll to position [79, 0]
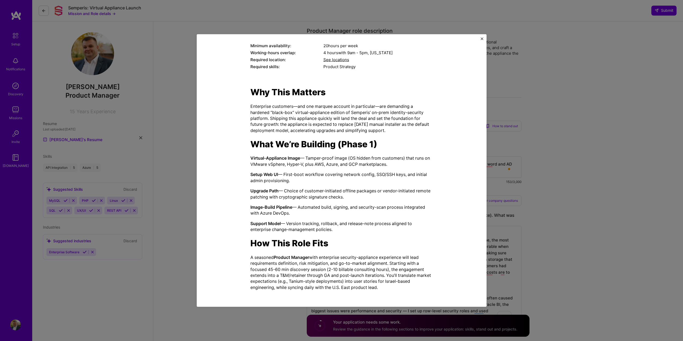
click at [475, 105] on div "Mission Description and Role Details Product Manager role description Own the d…" at bounding box center [341, 170] width 683 height 341
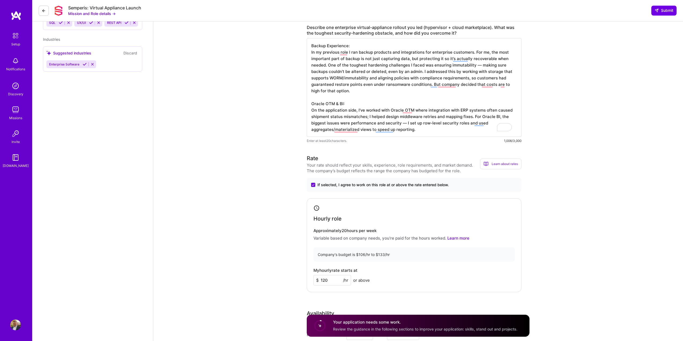
scroll to position [0, 0]
click at [320, 231] on circle at bounding box center [320, 326] width 10 height 10
click at [356, 231] on span "Review the guidance in the following sections to improve your application: skil…" at bounding box center [425, 329] width 184 height 5
click at [360, 231] on span "Review the guidance in the following sections to improve your application: skil…" at bounding box center [425, 329] width 184 height 5
click at [369, 231] on span "Review the guidance in the following sections to improve your application: skil…" at bounding box center [425, 329] width 184 height 5
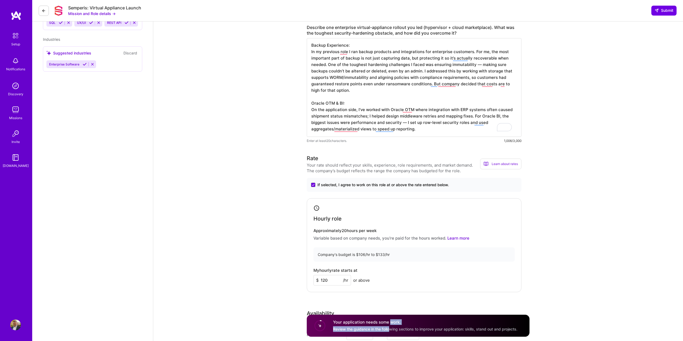
drag, startPoint x: 389, startPoint y: 324, endPoint x: 390, endPoint y: 328, distance: 4.4
click at [390, 231] on div "Your application needs some work. Review the guidance in the following sections…" at bounding box center [425, 325] width 184 height 12
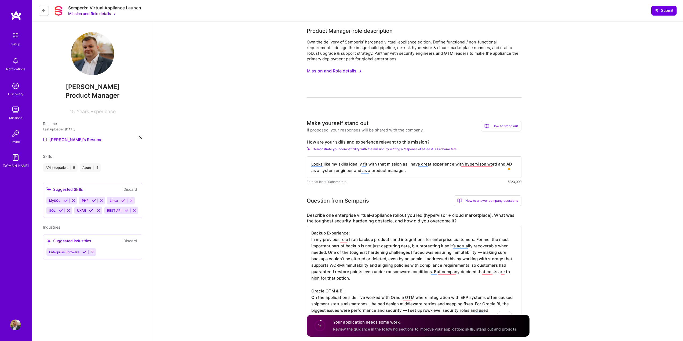
click at [475, 127] on div "How to stand out" at bounding box center [501, 126] width 40 height 11
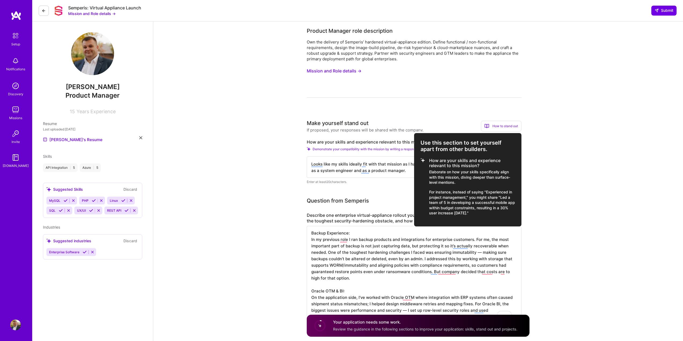
click at [403, 128] on div at bounding box center [341, 170] width 683 height 341
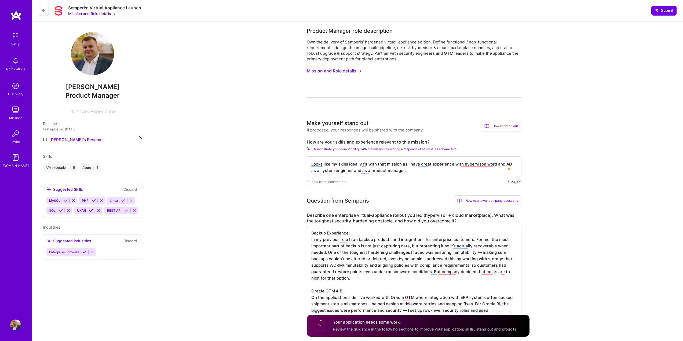
click at [357, 124] on div "Make yourself stand out" at bounding box center [338, 123] width 62 height 8
click at [343, 130] on div "If proposed, your responses will be shared with the company." at bounding box center [365, 130] width 117 height 6
click at [324, 131] on div "If proposed, your responses will be shared with the company." at bounding box center [365, 130] width 117 height 6
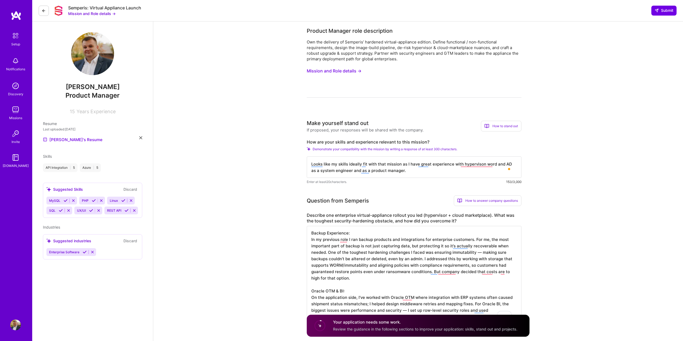
click at [327, 170] on textarea "Looks like my skills ideally fit with that mission as I have great experience w…" at bounding box center [414, 166] width 215 height 21
click at [385, 43] on div "Own the delivery of Semperis’ hardened virtual-appliance edition. Define functi…" at bounding box center [414, 50] width 215 height 23
click at [384, 39] on div "Own the delivery of Semperis’ hardened virtual-appliance edition. Define functi…" at bounding box center [414, 50] width 215 height 23
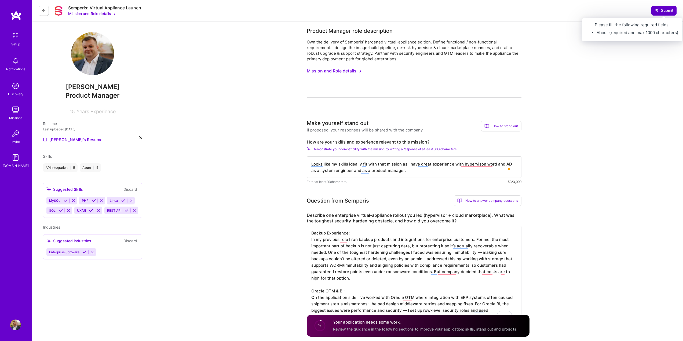
click at [475, 8] on button "Submit" at bounding box center [663, 11] width 25 height 10
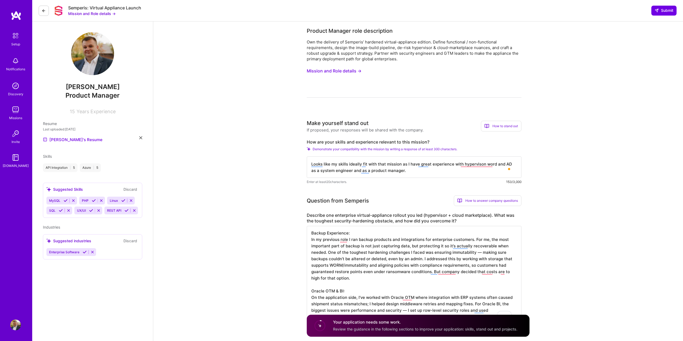
click at [46, 13] on button at bounding box center [44, 11] width 10 height 10
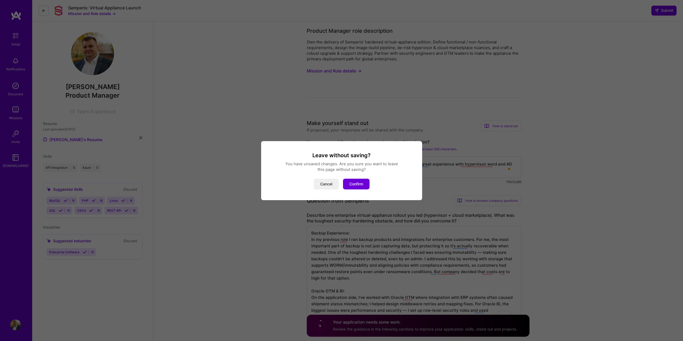
drag, startPoint x: 360, startPoint y: 185, endPoint x: 302, endPoint y: 174, distance: 59.4
click at [302, 174] on div "Leave without saving? You have unsaved changes. Are you sure you want to leave …" at bounding box center [341, 171] width 148 height 38
click at [327, 183] on button "Cancel" at bounding box center [326, 184] width 25 height 11
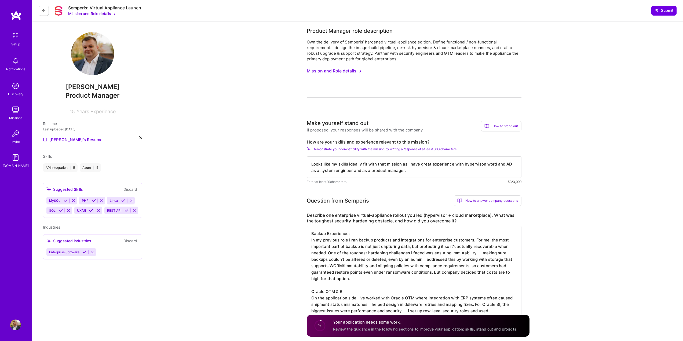
click at [75, 102] on div "Hrel Aliaksandr Product Manager 15 Years Experience" at bounding box center [92, 73] width 99 height 82
click at [83, 89] on span "Hrel Aliaksandr" at bounding box center [92, 87] width 99 height 8
click at [97, 46] on img at bounding box center [92, 53] width 43 height 43
click at [65, 35] on div "Hrel Aliaksandr Product Manager 15 Years Experience" at bounding box center [92, 73] width 99 height 82
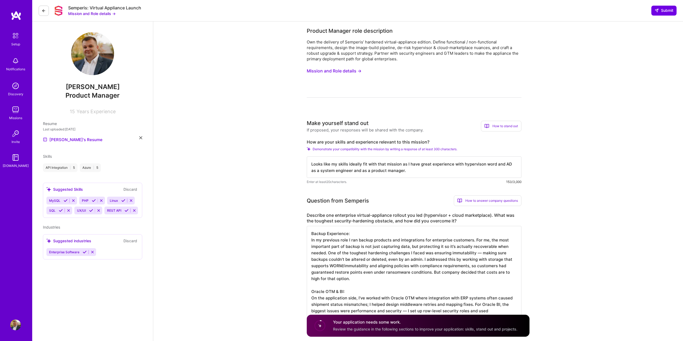
click at [65, 201] on icon at bounding box center [66, 200] width 4 height 4
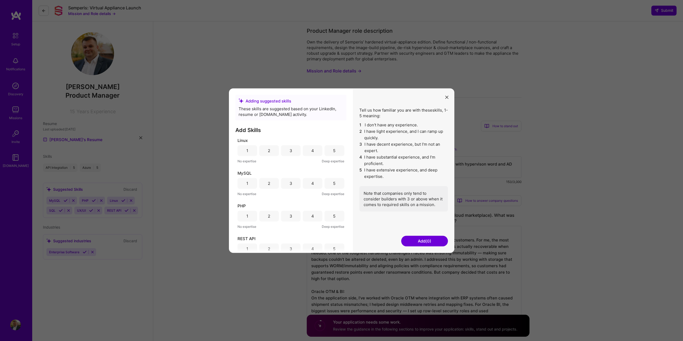
click at [336, 149] on div "5" at bounding box center [334, 150] width 20 height 11
click at [332, 187] on div "5" at bounding box center [334, 183] width 20 height 11
click at [330, 213] on div "5" at bounding box center [334, 216] width 20 height 11
click at [333, 176] on div "5" at bounding box center [334, 174] width 2 height 6
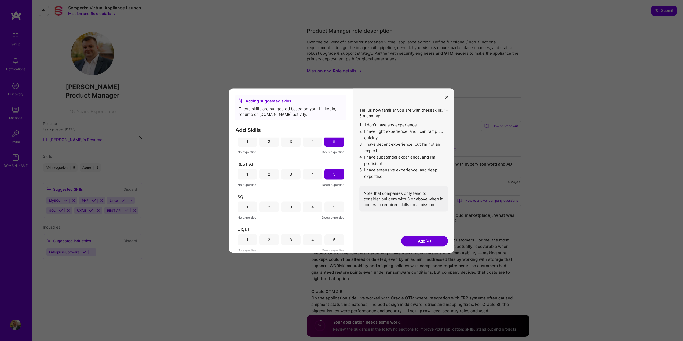
drag, startPoint x: 327, startPoint y: 206, endPoint x: 330, endPoint y: 213, distance: 7.4
click at [328, 207] on div "5" at bounding box center [334, 206] width 20 height 11
click at [336, 231] on div "5" at bounding box center [334, 239] width 20 height 11
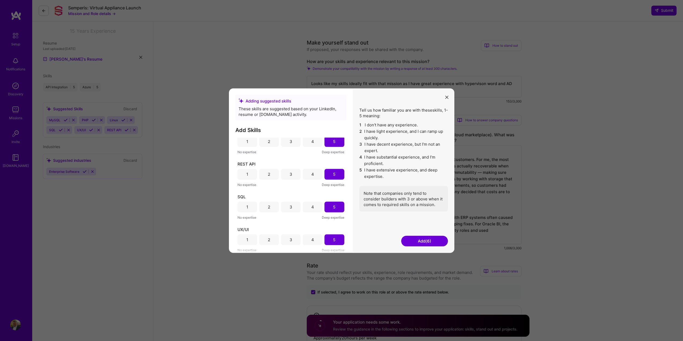
click at [417, 231] on button "Add (6)" at bounding box center [424, 240] width 47 height 11
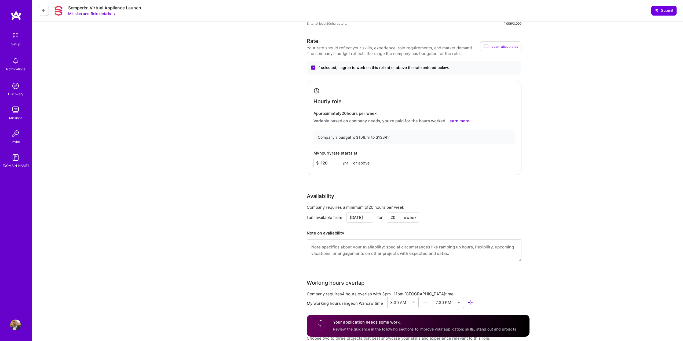
scroll to position [412, 0]
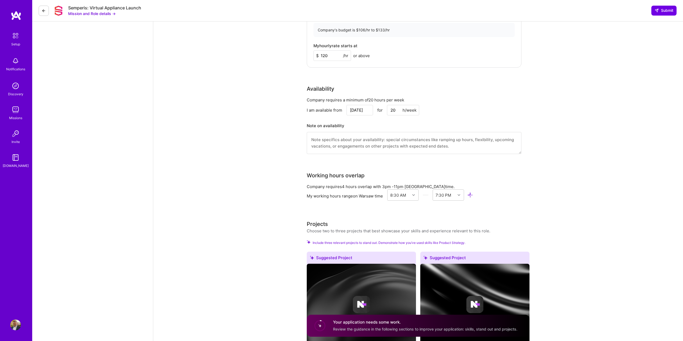
click at [337, 139] on textarea at bounding box center [414, 143] width 215 height 22
click at [323, 101] on div "Company requires a minimum of 20 hours per week" at bounding box center [414, 100] width 215 height 6
click at [323, 92] on div "Availability" at bounding box center [320, 89] width 27 height 8
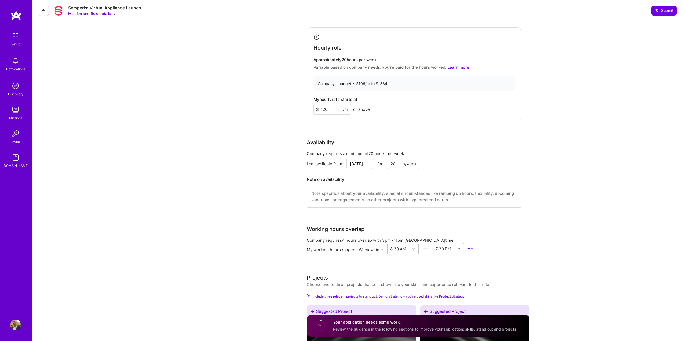
click at [347, 199] on textarea at bounding box center [414, 197] width 215 height 22
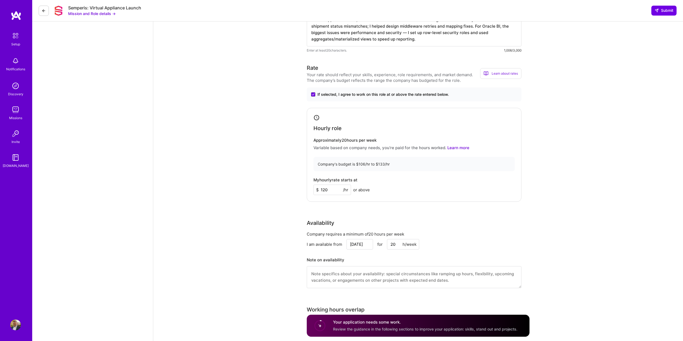
scroll to position [251, 0]
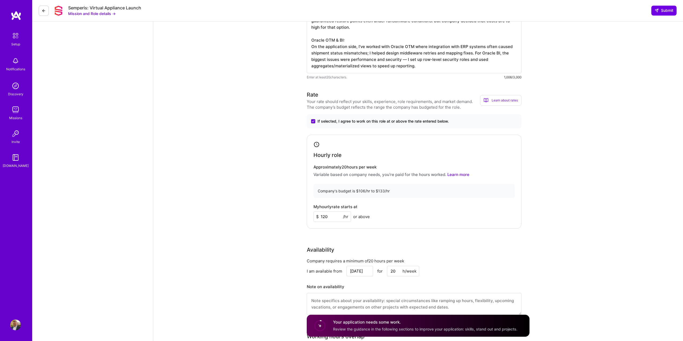
click at [345, 184] on div "Company's budget is $106/hr to $133/hr" at bounding box center [413, 191] width 201 height 14
click at [345, 175] on p "Variable based on company needs, you’re paid for the hours worked. Learn more" at bounding box center [413, 175] width 201 height 6
click at [316, 140] on div "Hourly role Approximately 20 hours per week Variable based on company needs, yo…" at bounding box center [414, 182] width 215 height 94
click at [321, 121] on span "If selected, I agree to work on this role at or above the rate entered below." at bounding box center [382, 121] width 131 height 5
click at [0, 0] on input "If selected, I agree to work on this role at or above the rate entered below." at bounding box center [0, 0] width 0 height 0
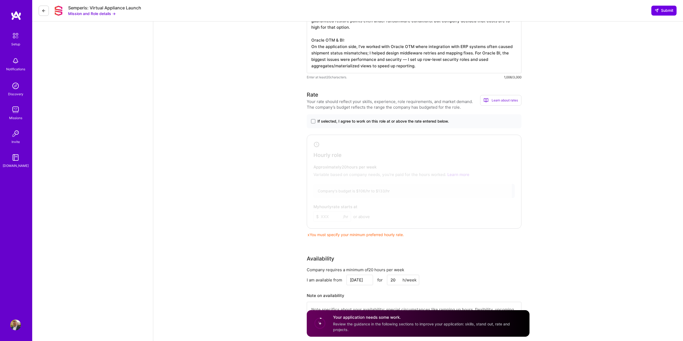
click at [321, 120] on span "If selected, I agree to work on this role at or above the rate entered below." at bounding box center [382, 121] width 131 height 5
click at [0, 0] on input "If selected, I agree to work on this role at or above the rate entered below." at bounding box center [0, 0] width 0 height 0
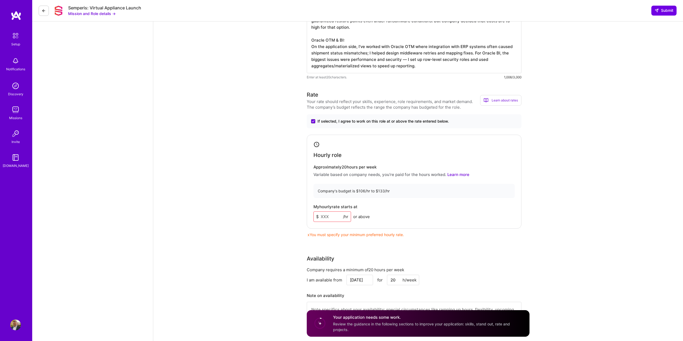
click at [333, 216] on input at bounding box center [332, 216] width 38 height 10
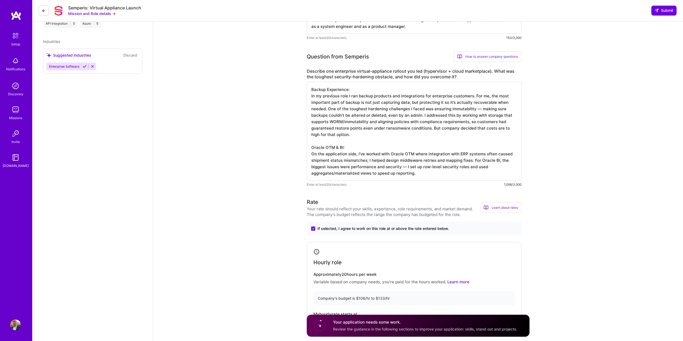
scroll to position [117, 0]
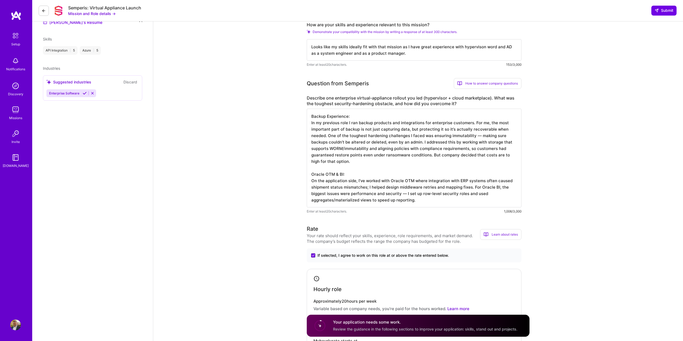
type input "120"
click at [335, 185] on textarea "Backup Experience: In my previous role I ran backup products and integrations f…" at bounding box center [414, 158] width 215 height 99
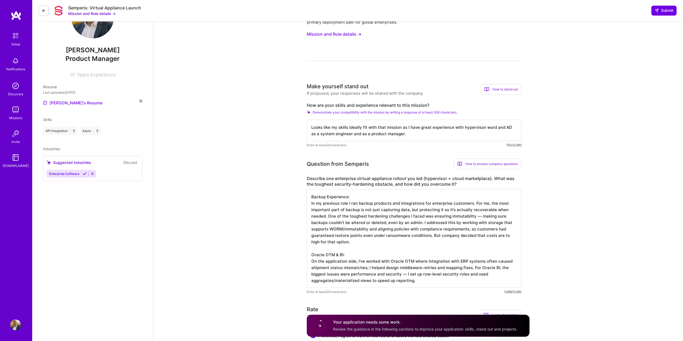
drag, startPoint x: 346, startPoint y: 124, endPoint x: 347, endPoint y: 131, distance: 6.2
click at [347, 131] on textarea "Looks like my skills ideally fit with that mission as I have great experience w…" at bounding box center [414, 130] width 215 height 21
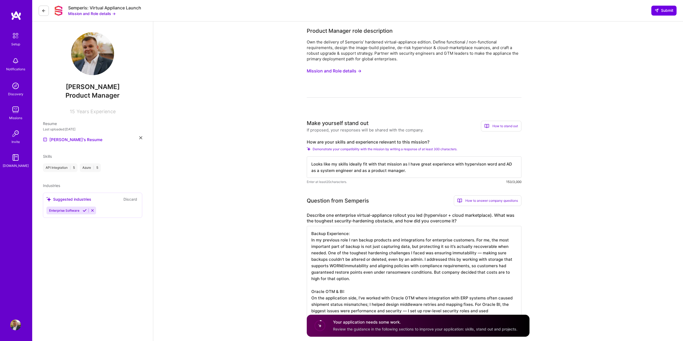
drag, startPoint x: 356, startPoint y: 106, endPoint x: 359, endPoint y: 100, distance: 6.6
click at [361, 90] on div "Own the delivery of Semperis’ hardened virtual-appliance edition. Define functi…" at bounding box center [414, 68] width 215 height 58
click at [352, 69] on button "Mission and Role details →" at bounding box center [334, 71] width 55 height 10
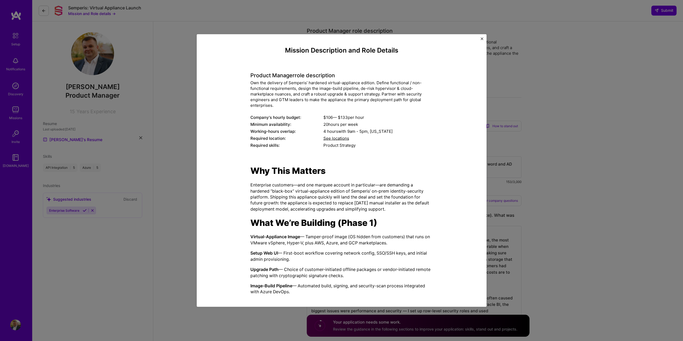
click at [475, 89] on div "Mission Description and Role Details Product Manager role description Own the d…" at bounding box center [341, 170] width 683 height 341
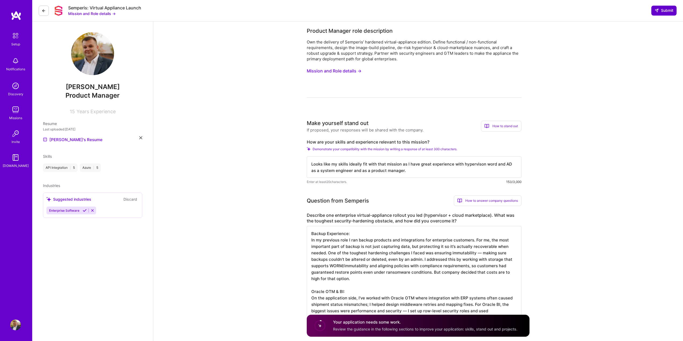
drag, startPoint x: 656, startPoint y: 5, endPoint x: 664, endPoint y: 15, distance: 13.1
click at [475, 6] on div "Semperis: Virtual Appliance Launch Mission and Role details → Submit" at bounding box center [357, 10] width 650 height 21
click at [475, 10] on span "Submit" at bounding box center [663, 10] width 19 height 5
click at [475, 9] on span "Submit" at bounding box center [663, 10] width 19 height 5
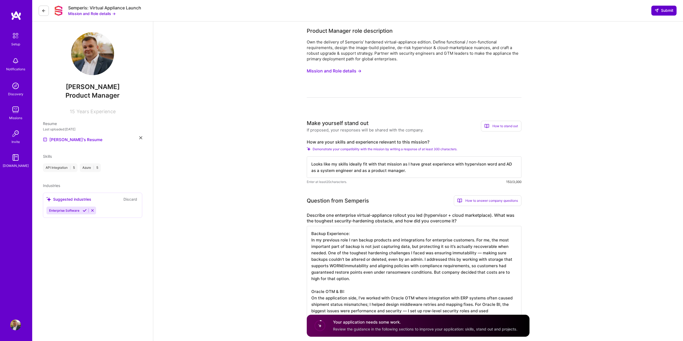
click at [475, 9] on span "Submit" at bounding box center [663, 10] width 19 height 5
click at [475, 11] on span "Submit" at bounding box center [663, 10] width 19 height 5
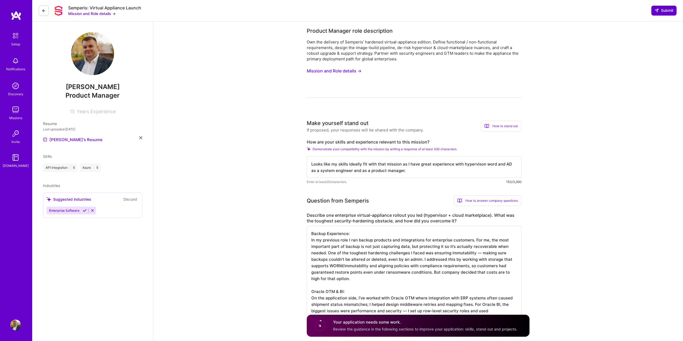
click at [475, 11] on span "Submit" at bounding box center [663, 10] width 19 height 5
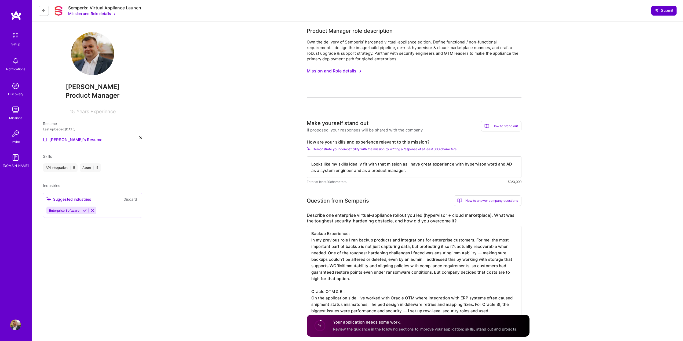
click at [475, 11] on span "Submit" at bounding box center [663, 10] width 19 height 5
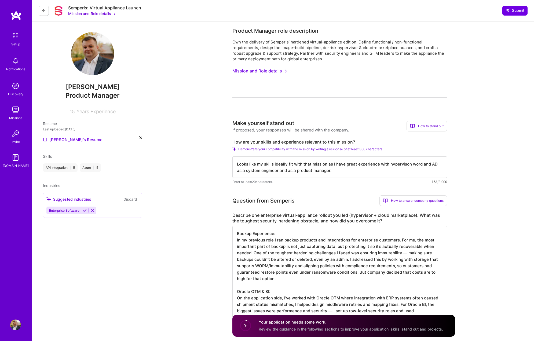
click at [314, 94] on div "Own the delivery of Semperis’ hardened virtual-appliance edition. Define functi…" at bounding box center [339, 68] width 215 height 58
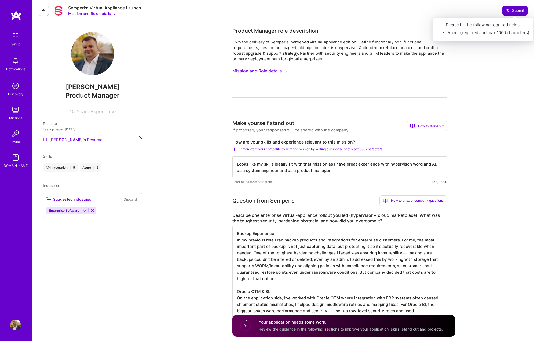
click at [475, 12] on span "Submit" at bounding box center [514, 10] width 19 height 5
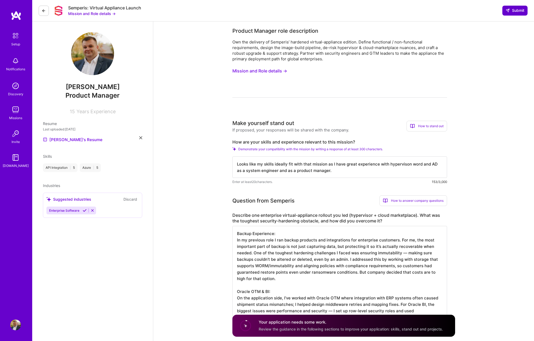
click at [475, 12] on span "Submit" at bounding box center [514, 10] width 19 height 5
click at [475, 13] on span "Submit" at bounding box center [514, 10] width 19 height 5
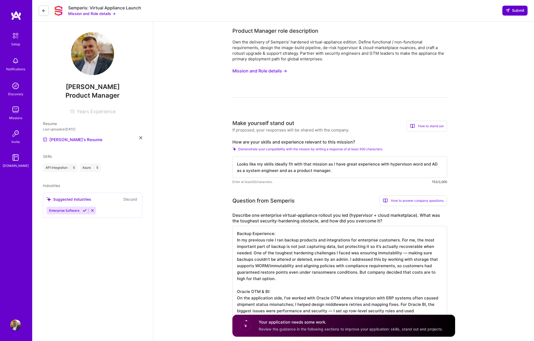
click at [475, 10] on span "Submit" at bounding box center [514, 10] width 19 height 5
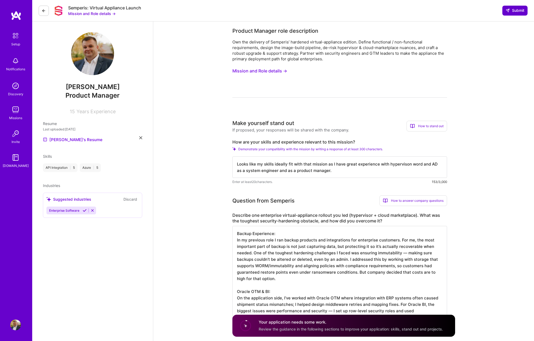
click at [475, 10] on span "Submit" at bounding box center [514, 10] width 19 height 5
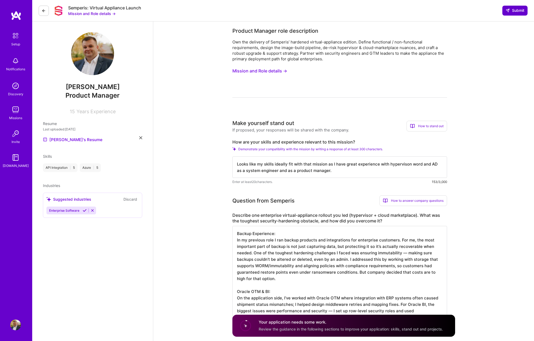
click at [475, 10] on span "Submit" at bounding box center [514, 10] width 19 height 5
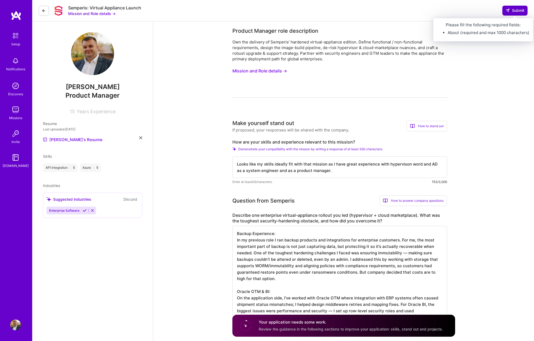
click at [475, 10] on span "Submit" at bounding box center [514, 10] width 19 height 5
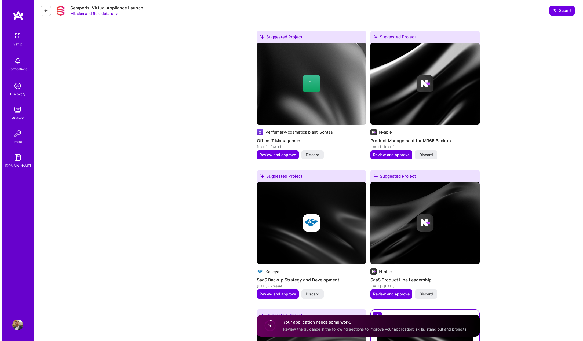
scroll to position [1083, 0]
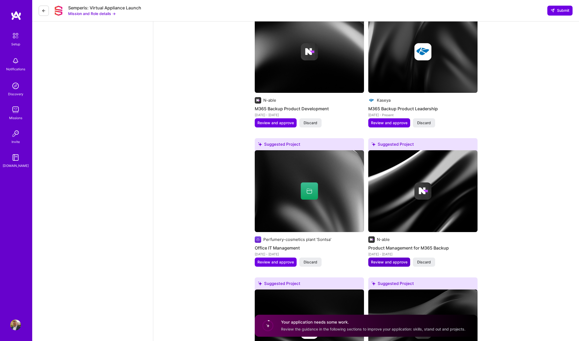
click at [386, 231] on span "Review and approve" at bounding box center [389, 261] width 36 height 5
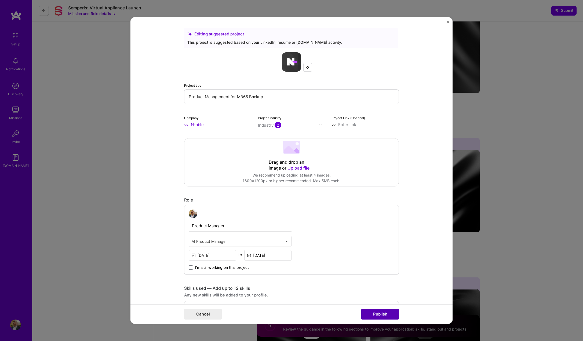
click at [376, 231] on button "Publish" at bounding box center [380, 314] width 38 height 11
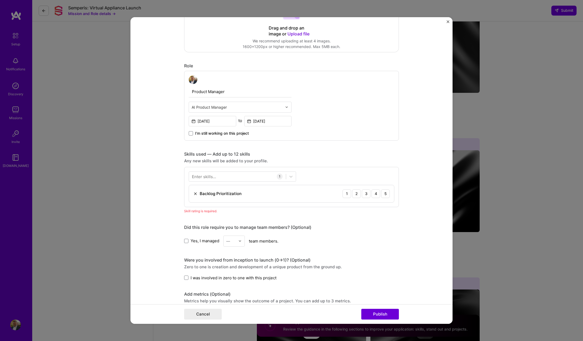
scroll to position [188, 0]
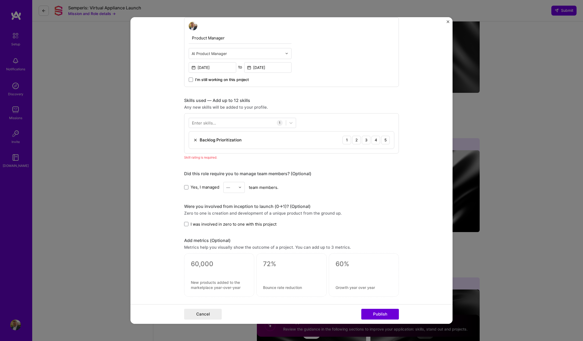
click at [386, 168] on div "Editing suggested project This project is suggested based on your LinkedIn, res…" at bounding box center [291, 158] width 215 height 636
click at [381, 167] on div "Editing suggested project This project is suggested based on your LinkedIn, res…" at bounding box center [291, 158] width 215 height 636
click at [385, 167] on div "Editing suggested project This project is suggested based on your LinkedIn, res…" at bounding box center [291, 158] width 215 height 636
click at [219, 164] on div "Editing suggested project This project is suggested based on your LinkedIn, res…" at bounding box center [291, 158] width 215 height 636
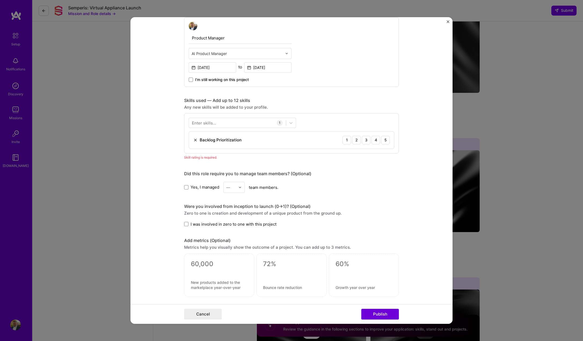
click at [229, 135] on div "Backlog Prioritization 1 2 3 4 5" at bounding box center [291, 139] width 205 height 17
click at [383, 140] on div "5" at bounding box center [385, 140] width 9 height 9
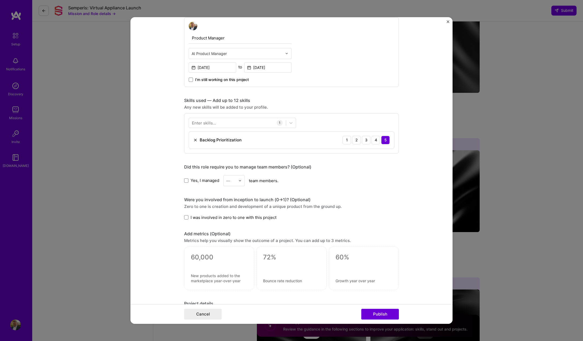
click at [199, 178] on span "Yes, I managed" at bounding box center [204, 181] width 29 height 6
click at [0, 0] on input "Yes, I managed" at bounding box center [0, 0] width 0 height 0
drag, startPoint x: 226, startPoint y: 180, endPoint x: 234, endPoint y: 181, distance: 7.8
click at [228, 180] on div "—" at bounding box center [230, 180] width 15 height 10
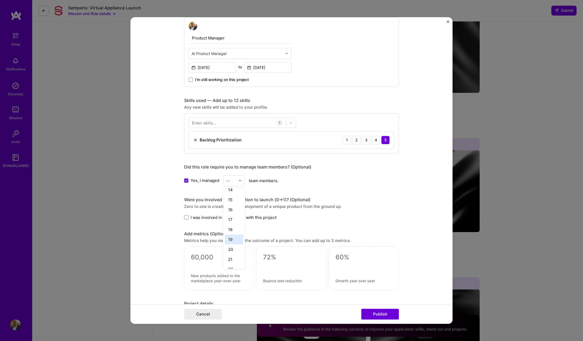
click at [229, 231] on div "20" at bounding box center [234, 249] width 18 height 10
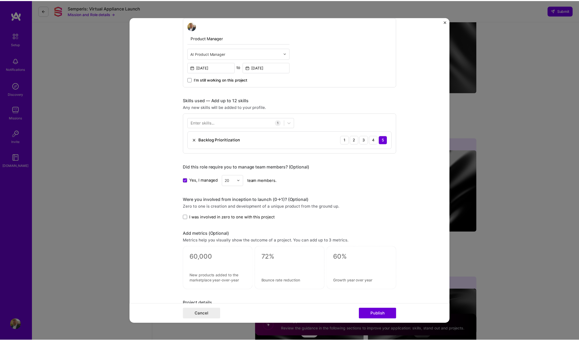
scroll to position [295, 0]
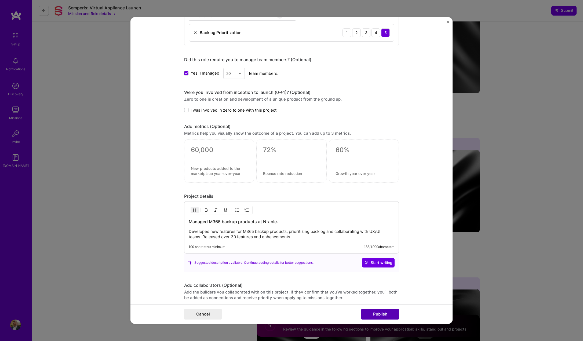
click at [382, 231] on button "Publish" at bounding box center [380, 314] width 38 height 11
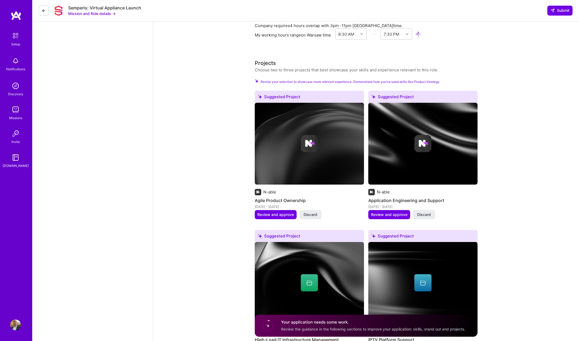
scroll to position [412, 0]
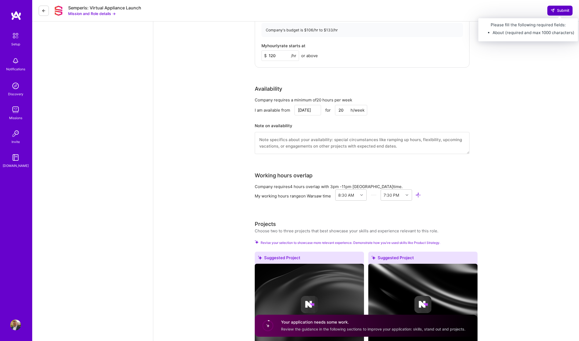
click at [475, 8] on button "Submit" at bounding box center [559, 11] width 25 height 10
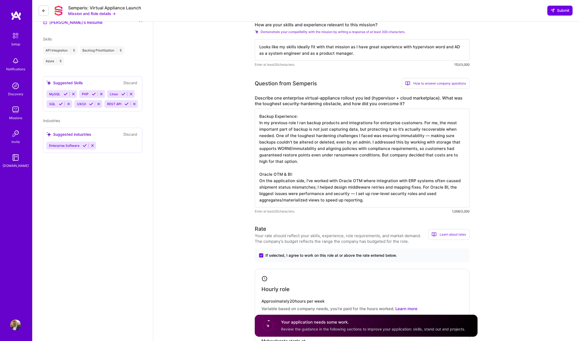
scroll to position [0, 0]
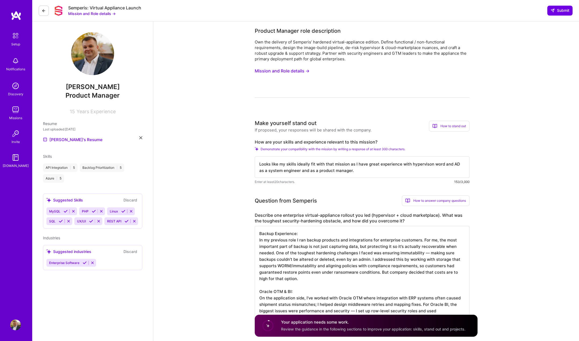
click at [45, 9] on icon at bounding box center [44, 11] width 4 height 4
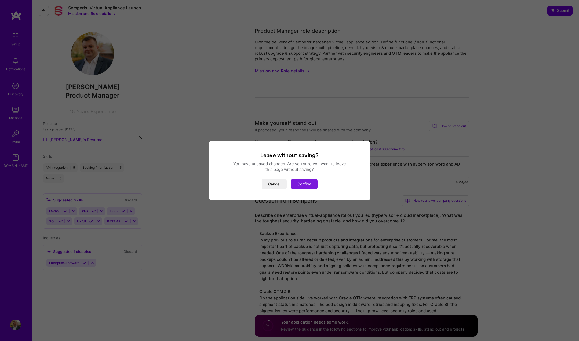
click at [304, 183] on button "Confirm" at bounding box center [304, 184] width 27 height 11
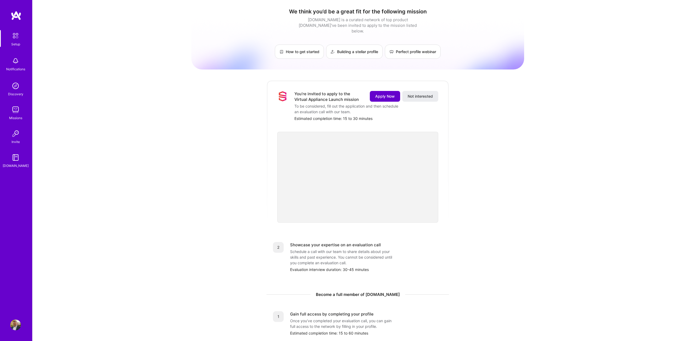
click at [384, 94] on span "Apply Now" at bounding box center [385, 96] width 20 height 5
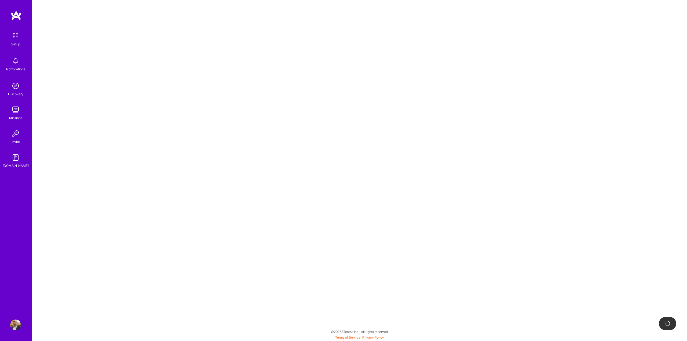
select select "PL"
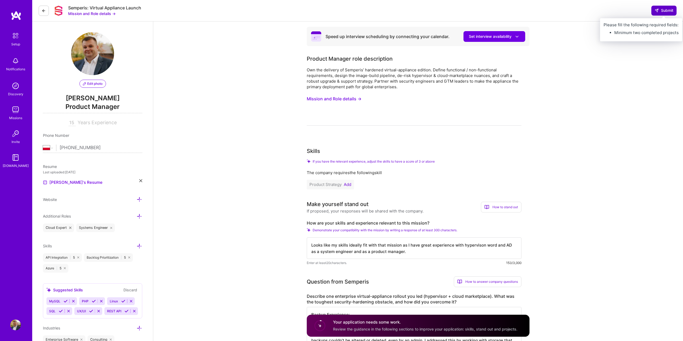
click at [661, 13] on span "Submit" at bounding box center [663, 10] width 19 height 5
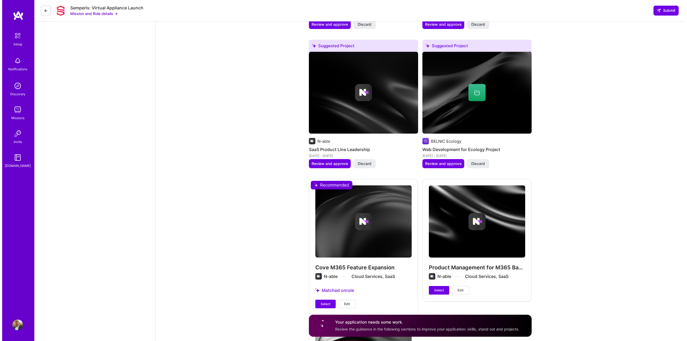
scroll to position [1448, 0]
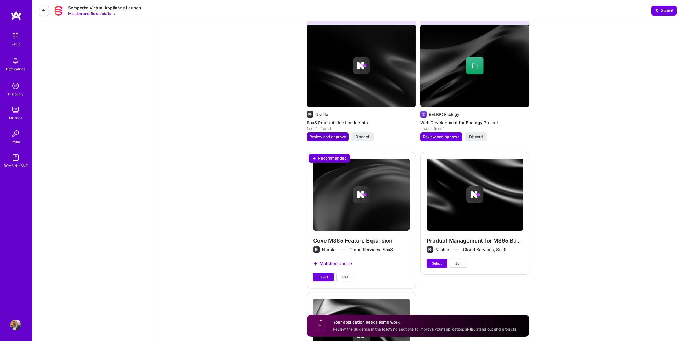
click at [336, 137] on span "Review and approve" at bounding box center [327, 136] width 36 height 5
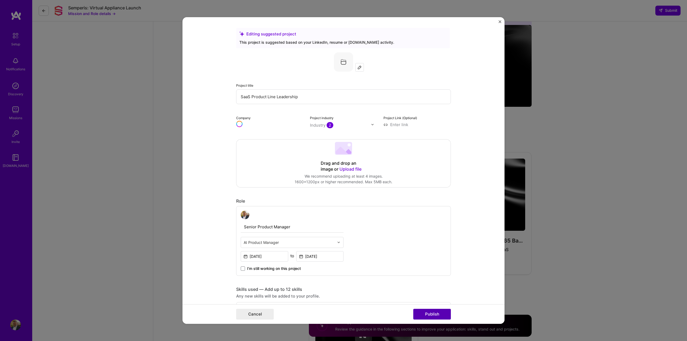
click at [428, 315] on button "Publish" at bounding box center [432, 314] width 38 height 11
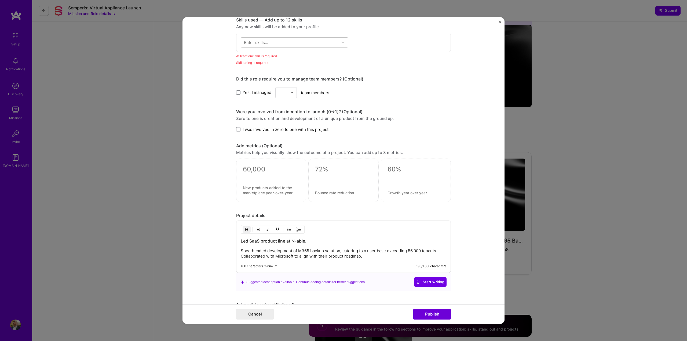
click at [311, 43] on div at bounding box center [289, 42] width 97 height 9
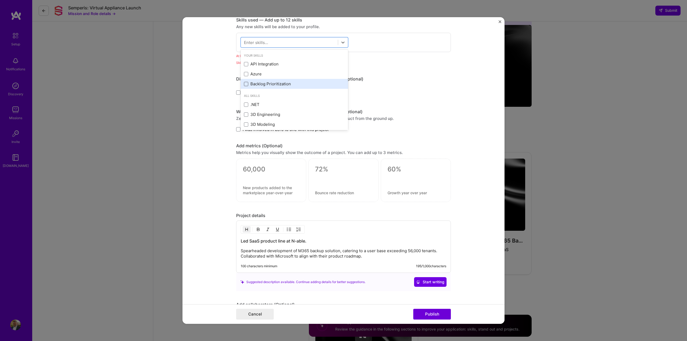
click at [244, 85] on span at bounding box center [246, 84] width 4 height 4
click at [0, 0] on input "checkbox" at bounding box center [0, 0] width 0 height 0
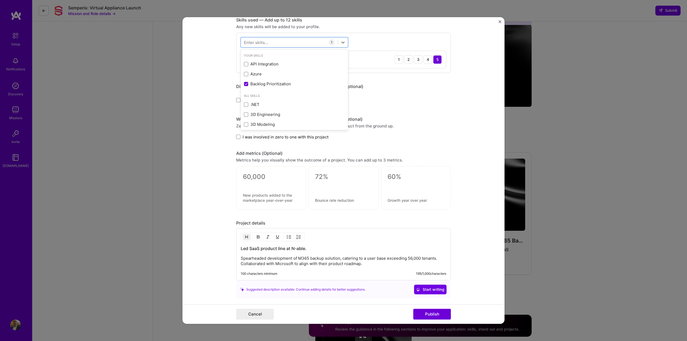
click at [209, 126] on form "Editing suggested project This project is suggested based on your LinkedIn, res…" at bounding box center [343, 170] width 322 height 307
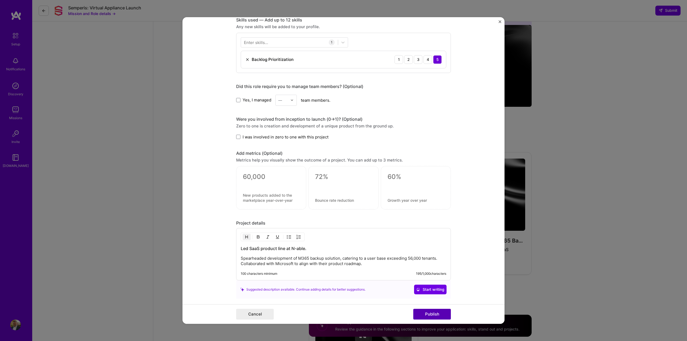
click at [439, 313] on button "Publish" at bounding box center [432, 314] width 38 height 11
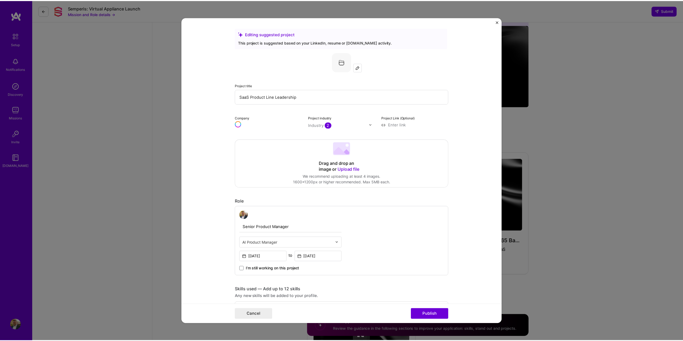
scroll to position [364, 0]
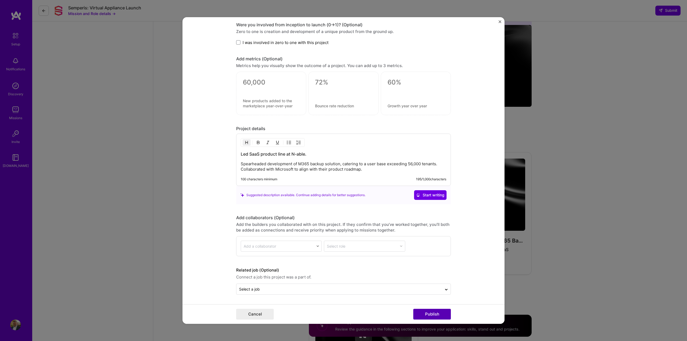
click at [440, 310] on button "Publish" at bounding box center [432, 314] width 38 height 11
click at [434, 313] on button "Publish" at bounding box center [432, 314] width 38 height 11
click at [435, 314] on button "Publish" at bounding box center [432, 314] width 38 height 11
click at [558, 234] on div "Editing suggested project This project is suggested based on your LinkedIn, res…" at bounding box center [343, 170] width 687 height 341
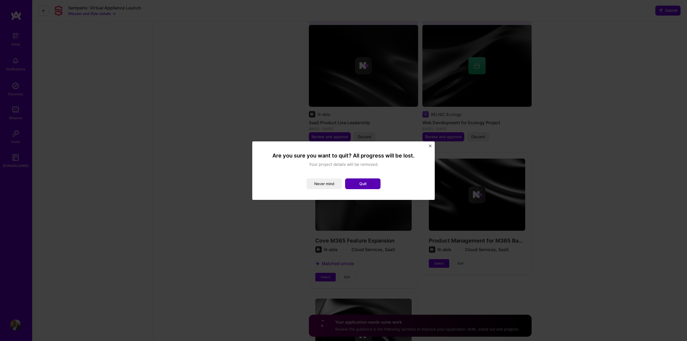
click at [364, 185] on button "Quit" at bounding box center [362, 183] width 35 height 11
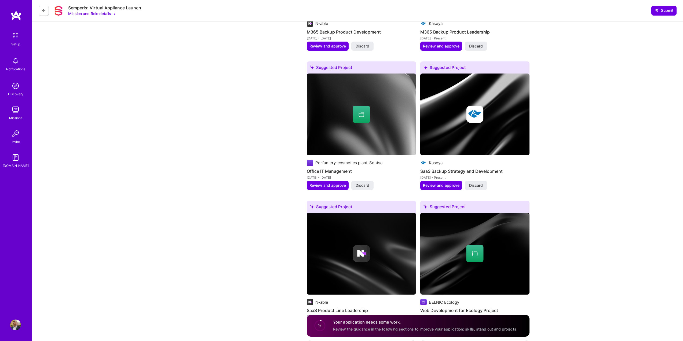
scroll to position [1126, 0]
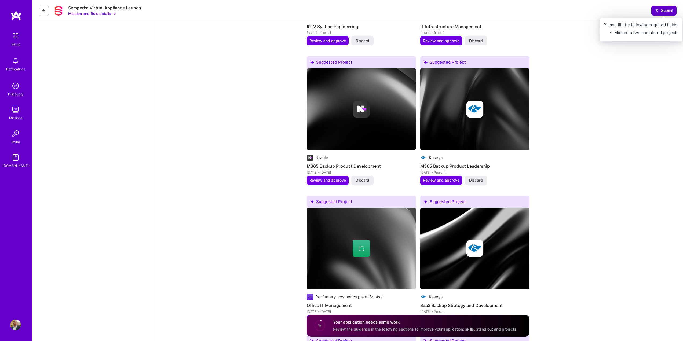
click at [662, 12] on span "Submit" at bounding box center [663, 10] width 19 height 5
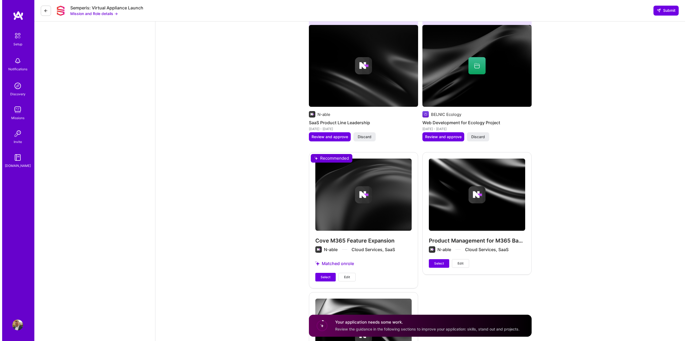
scroll to position [1475, 0]
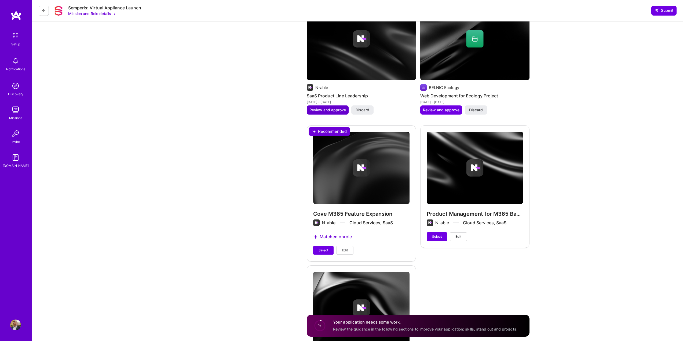
click at [331, 109] on span "Review and approve" at bounding box center [327, 109] width 36 height 5
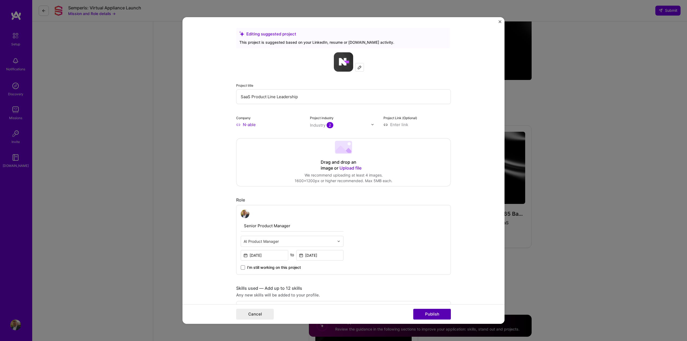
click at [439, 314] on button "Publish" at bounding box center [432, 314] width 38 height 11
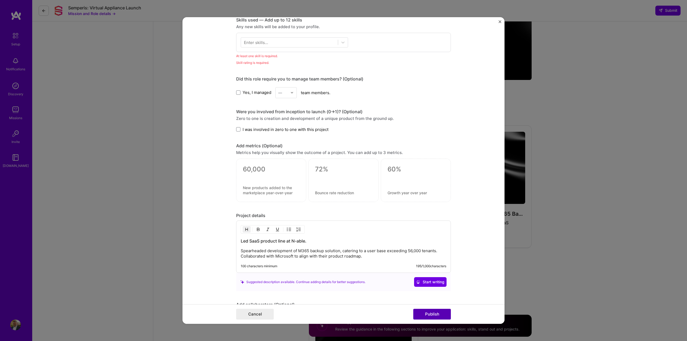
click at [428, 314] on button "Publish" at bounding box center [432, 314] width 38 height 11
click at [296, 42] on div at bounding box center [289, 42] width 97 height 9
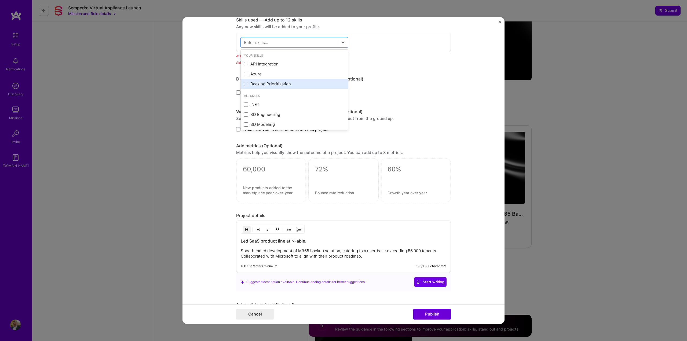
click at [259, 84] on div "Backlog Prioritization" at bounding box center [294, 84] width 101 height 6
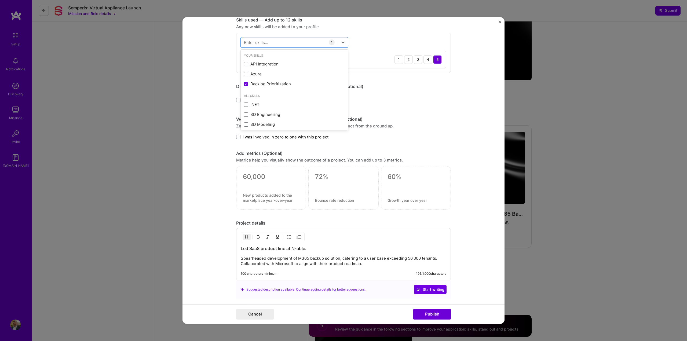
drag, startPoint x: 436, startPoint y: 133, endPoint x: 451, endPoint y: 133, distance: 14.5
click at [438, 133] on div "Were you involved from inception to launch (0 -> 1)? (Optional) Zero to one is …" at bounding box center [343, 127] width 215 height 23
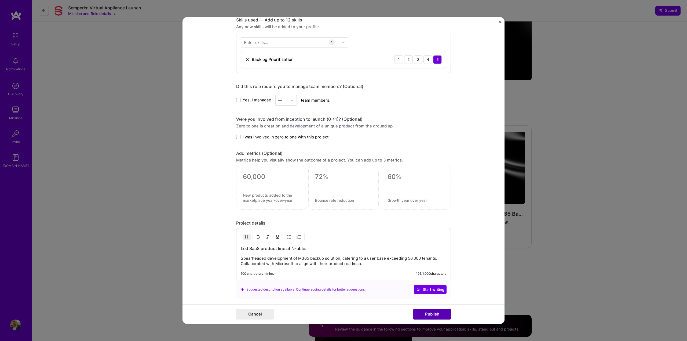
click at [432, 311] on button "Publish" at bounding box center [432, 314] width 38 height 11
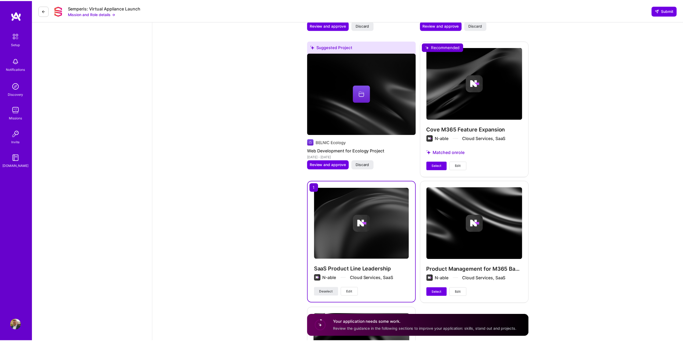
scroll to position [1475, 0]
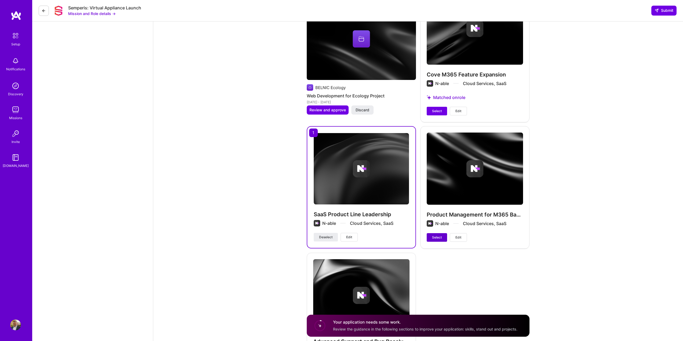
click at [438, 238] on span "Select" at bounding box center [437, 237] width 10 height 5
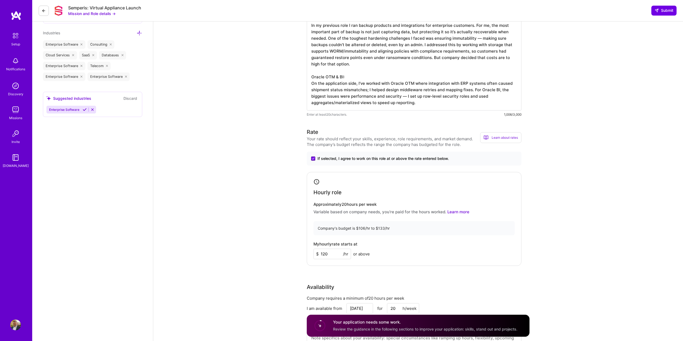
scroll to position [268, 0]
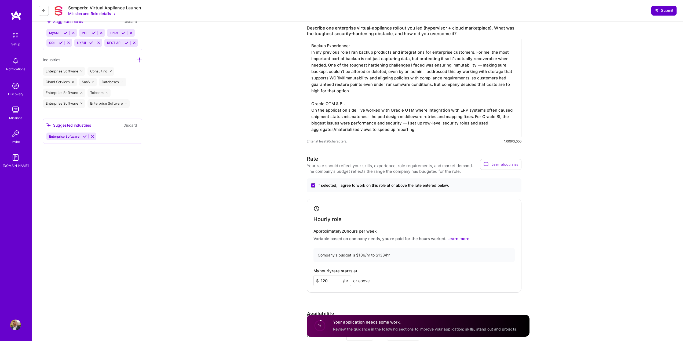
click at [657, 13] on icon at bounding box center [656, 10] width 4 height 4
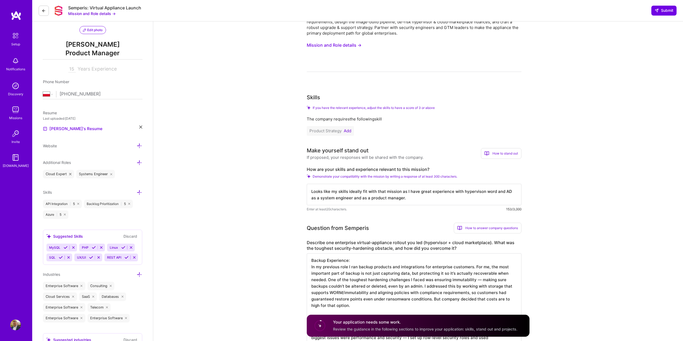
scroll to position [0, 0]
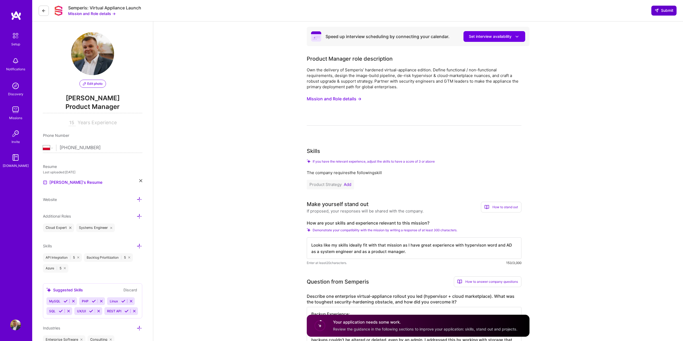
click at [664, 10] on span "Submit" at bounding box center [663, 10] width 19 height 5
click at [666, 13] on span "Submit" at bounding box center [663, 10] width 19 height 5
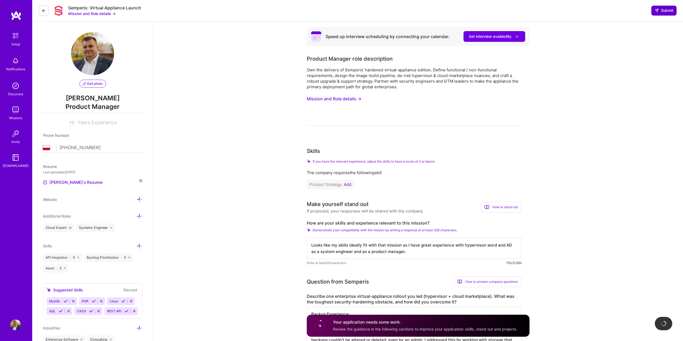
click at [666, 13] on span "Submit" at bounding box center [663, 10] width 19 height 5
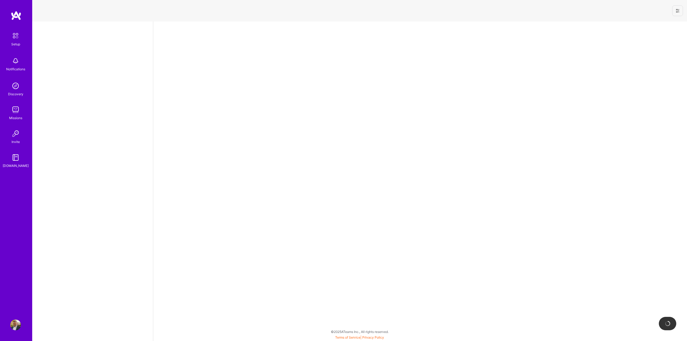
select select "PL"
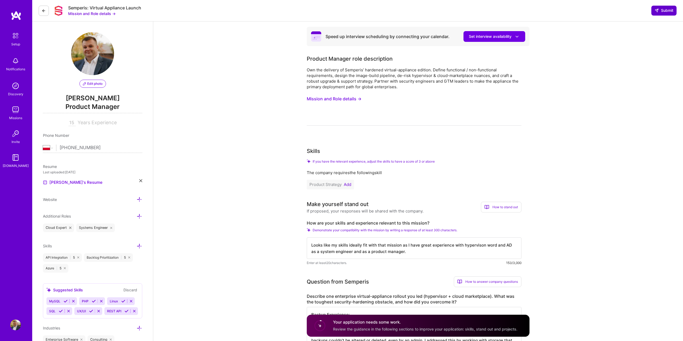
click at [668, 11] on span "Submit" at bounding box center [663, 10] width 19 height 5
click at [662, 11] on span "Submit" at bounding box center [663, 10] width 19 height 5
click at [660, 10] on span "Submit" at bounding box center [663, 10] width 19 height 5
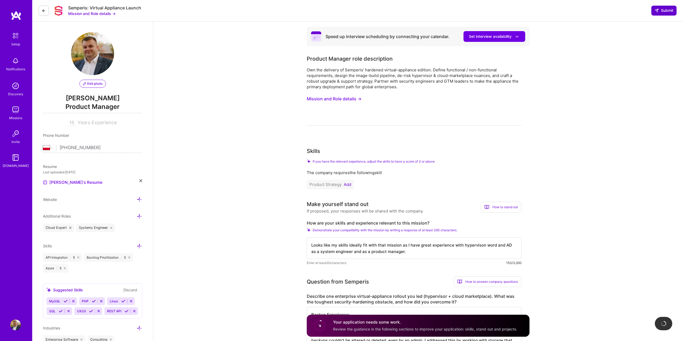
click at [660, 10] on span "Submit" at bounding box center [663, 10] width 19 height 5
click at [661, 10] on span "Submit" at bounding box center [663, 10] width 19 height 5
click at [660, 11] on span "Submit" at bounding box center [663, 10] width 19 height 5
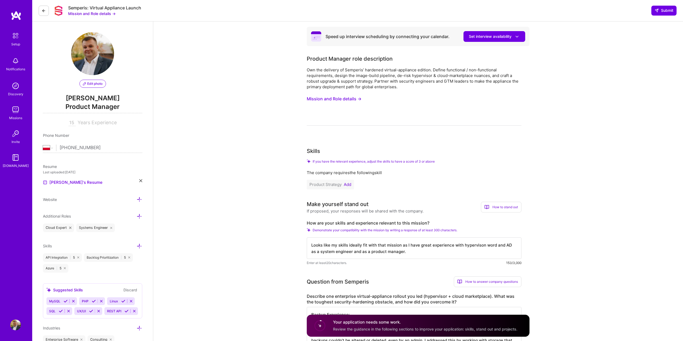
click at [43, 9] on icon at bounding box center [44, 11] width 4 height 4
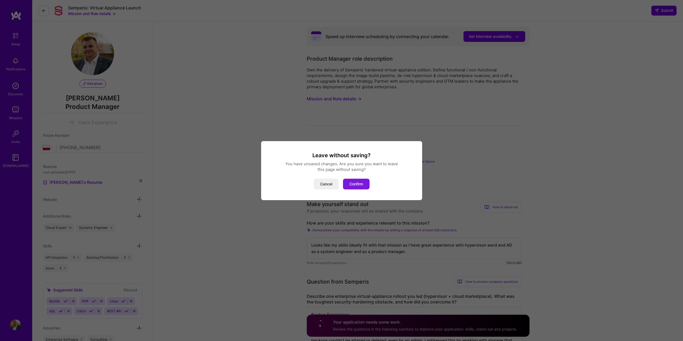
click at [357, 187] on button "Confirm" at bounding box center [356, 184] width 27 height 11
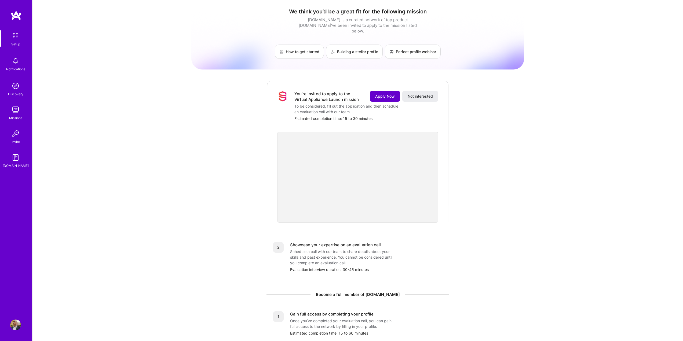
click at [386, 94] on span "Apply Now" at bounding box center [385, 96] width 20 height 5
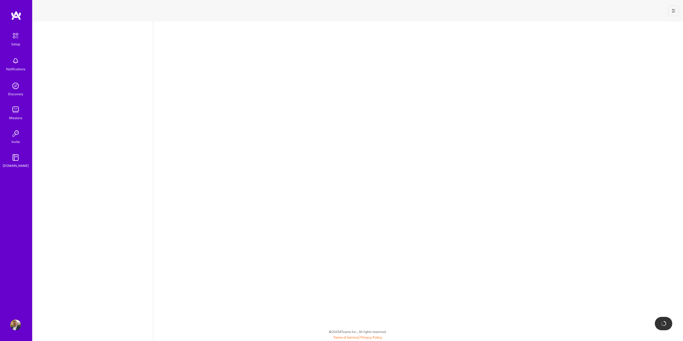
select select "PL"
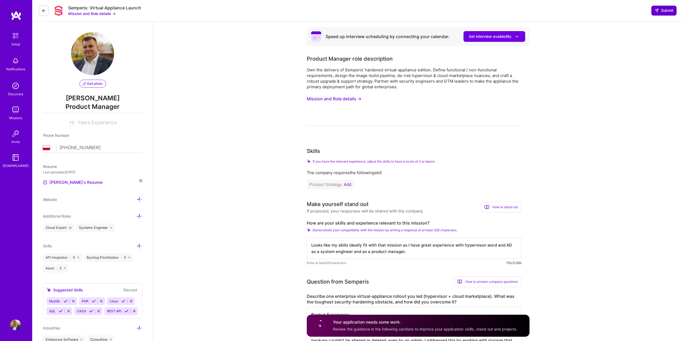
click at [663, 8] on button "Submit" at bounding box center [663, 11] width 25 height 10
click at [663, 12] on span "Submit" at bounding box center [663, 10] width 19 height 5
click at [665, 10] on span "Submit" at bounding box center [663, 10] width 19 height 5
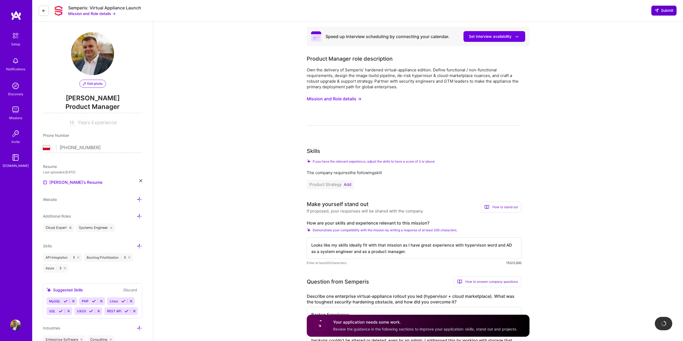
click at [665, 10] on span "Submit" at bounding box center [663, 10] width 19 height 5
click at [47, 9] on button at bounding box center [44, 11] width 10 height 10
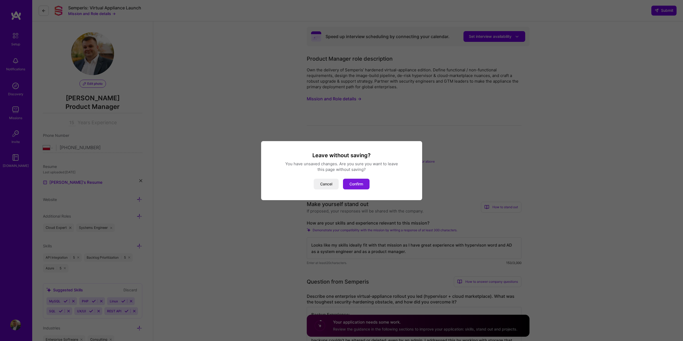
click at [348, 181] on button "Confirm" at bounding box center [356, 184] width 27 height 11
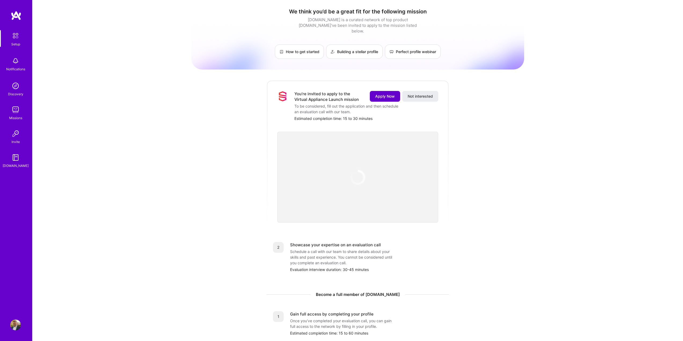
click at [382, 94] on span "Apply Now" at bounding box center [385, 96] width 20 height 5
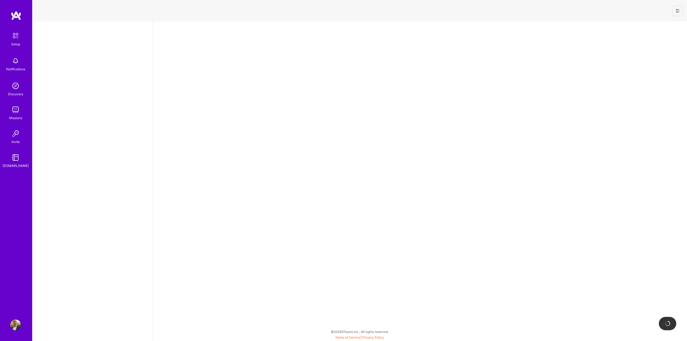
select select "PL"
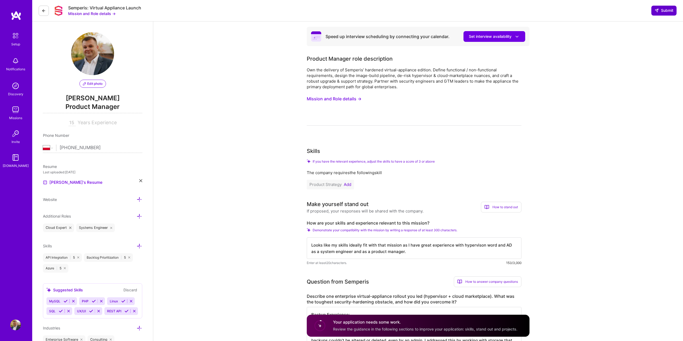
click at [657, 14] on button "Submit" at bounding box center [663, 11] width 25 height 10
click at [667, 11] on span "Submit" at bounding box center [663, 10] width 19 height 5
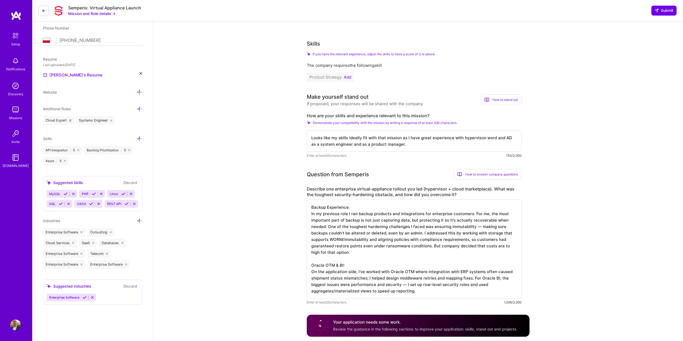
scroll to position [134, 0]
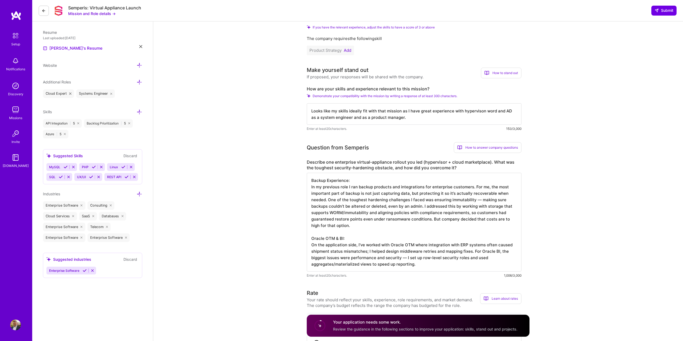
click at [66, 166] on icon at bounding box center [66, 167] width 4 height 4
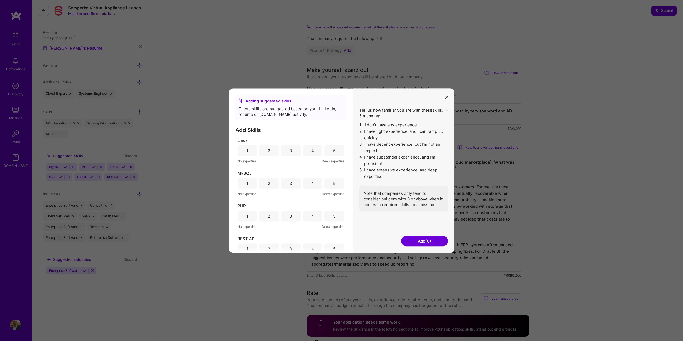
click at [337, 148] on div "5" at bounding box center [334, 150] width 20 height 11
click at [334, 182] on div "5" at bounding box center [334, 183] width 20 height 11
click at [333, 190] on div "5" at bounding box center [334, 189] width 2 height 6
click at [335, 216] on div "REST API 1 2 3 4 5 No expertise Deep expertise" at bounding box center [290, 222] width 107 height 26
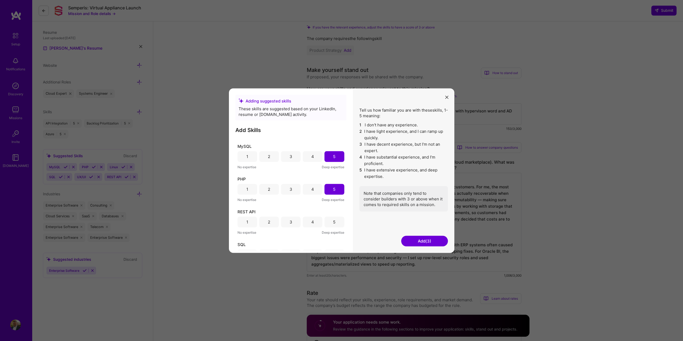
click at [336, 219] on div "5" at bounding box center [334, 221] width 20 height 11
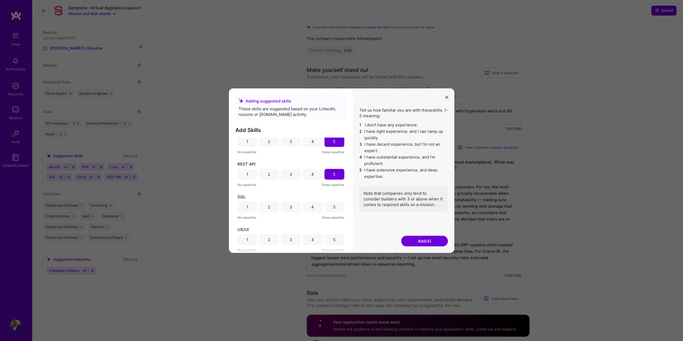
click at [333, 206] on div "5" at bounding box center [334, 207] width 2 height 6
click at [333, 238] on div "5" at bounding box center [334, 240] width 2 height 6
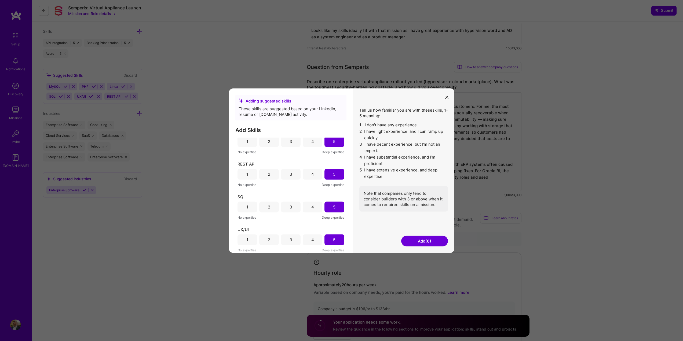
scroll to position [268, 0]
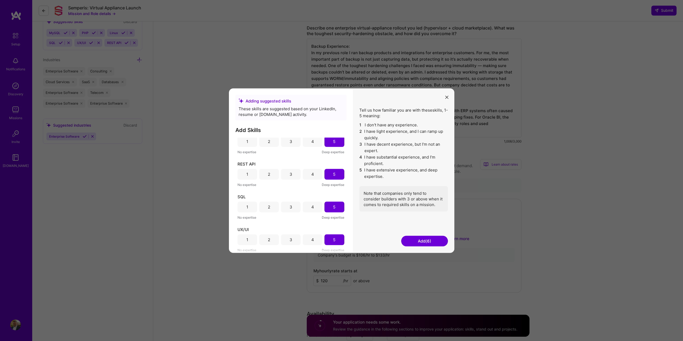
click at [431, 243] on button "Add (6)" at bounding box center [424, 240] width 47 height 11
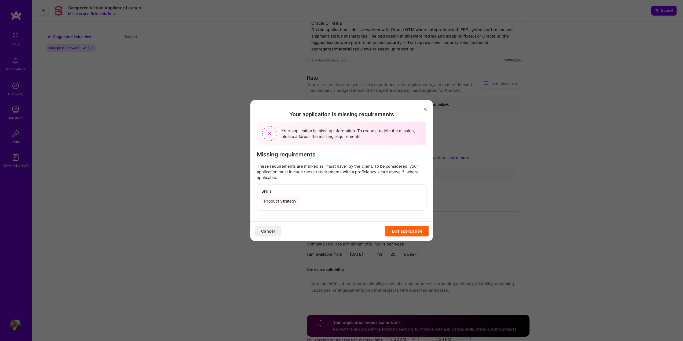
scroll to position [234, 0]
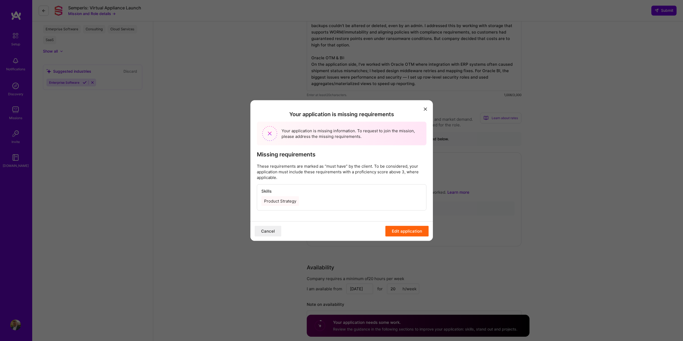
click at [330, 193] on h4 "Skills" at bounding box center [341, 191] width 160 height 5
click at [406, 232] on button "Edit application" at bounding box center [406, 231] width 43 height 11
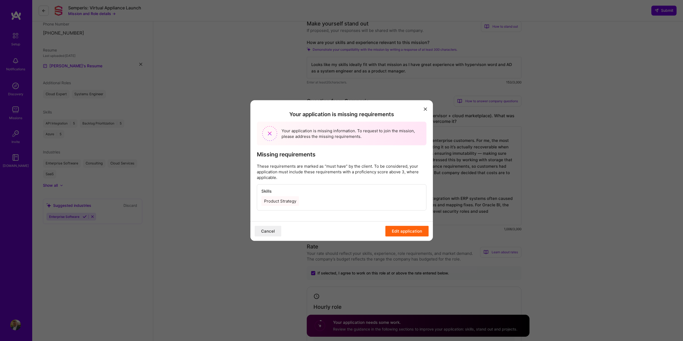
scroll to position [46, 0]
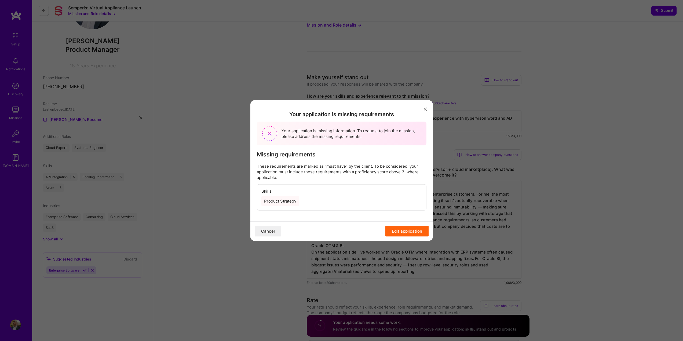
click at [395, 230] on button "Edit application" at bounding box center [406, 231] width 43 height 11
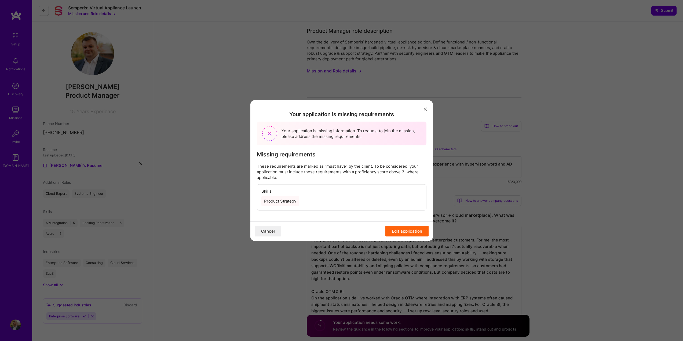
click at [425, 109] on icon "modal" at bounding box center [425, 109] width 3 height 3
click at [423, 110] on button "modal" at bounding box center [425, 108] width 6 height 9
click at [429, 110] on div "Your application is missing requirements Your application is missing informatio…" at bounding box center [341, 160] width 182 height 121
click at [425, 109] on icon "modal" at bounding box center [425, 109] width 3 height 3
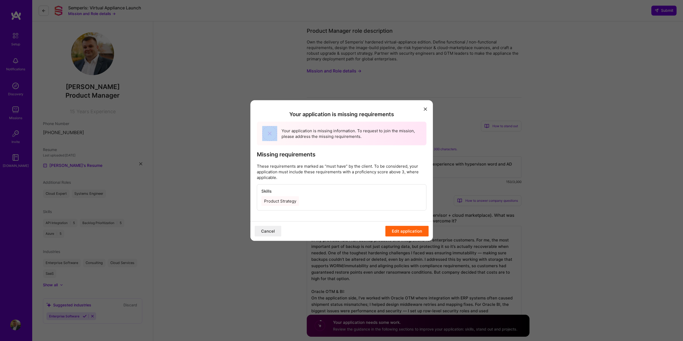
click at [425, 109] on icon "modal" at bounding box center [425, 109] width 3 height 3
click at [268, 233] on button "Cancel" at bounding box center [268, 231] width 27 height 11
drag, startPoint x: 269, startPoint y: 232, endPoint x: 250, endPoint y: 188, distance: 47.5
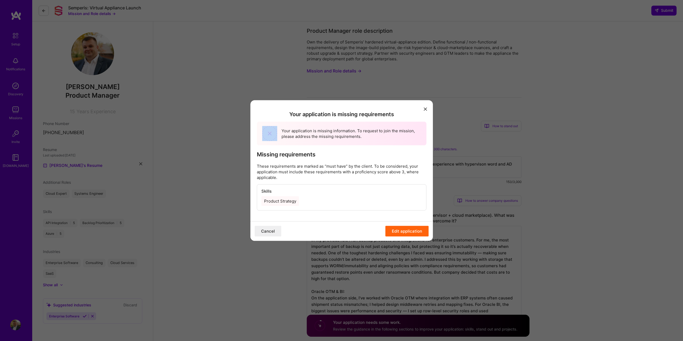
click at [269, 231] on button "Cancel" at bounding box center [268, 231] width 27 height 11
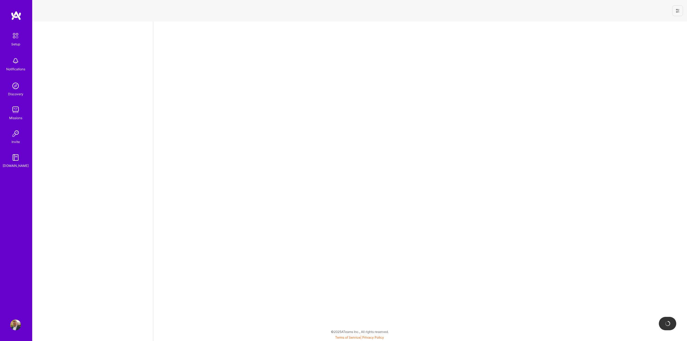
select select "PL"
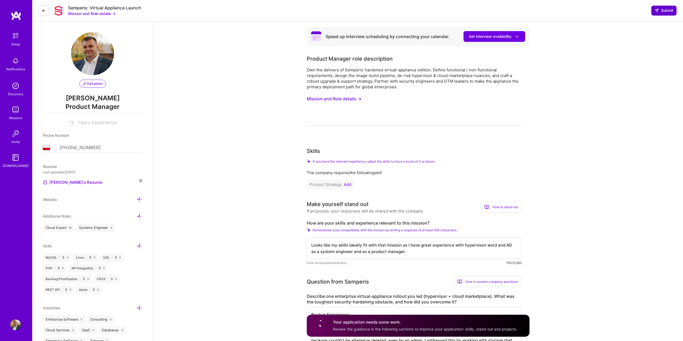
click at [670, 11] on span "Submit" at bounding box center [663, 10] width 19 height 5
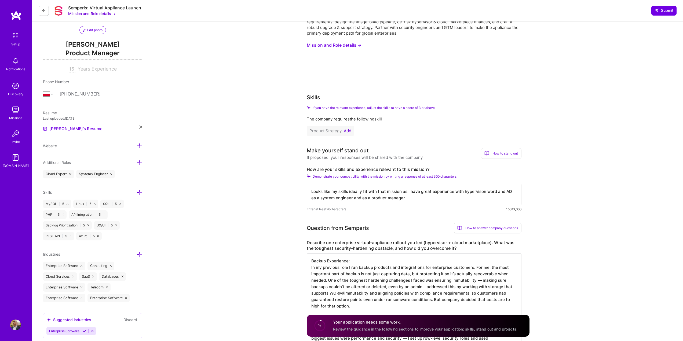
scroll to position [80, 0]
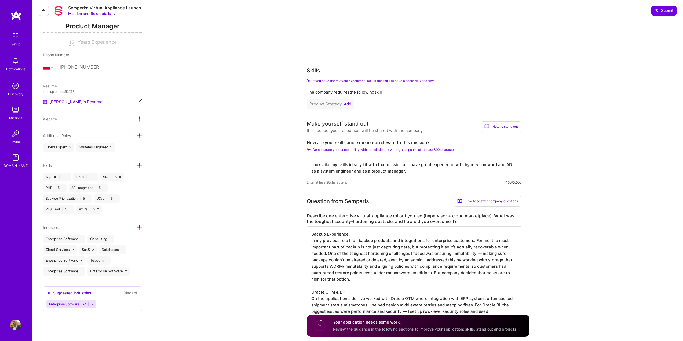
click at [84, 304] on icon at bounding box center [85, 304] width 4 height 4
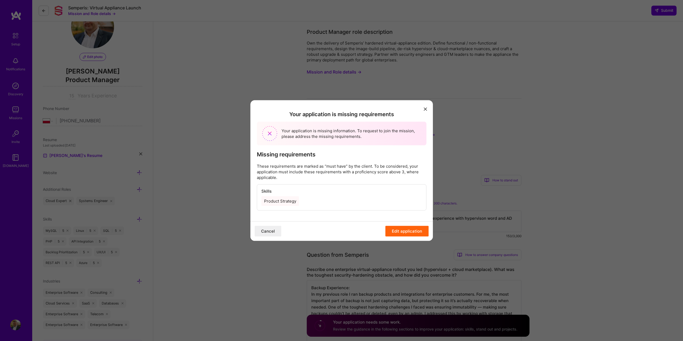
scroll to position [0, 0]
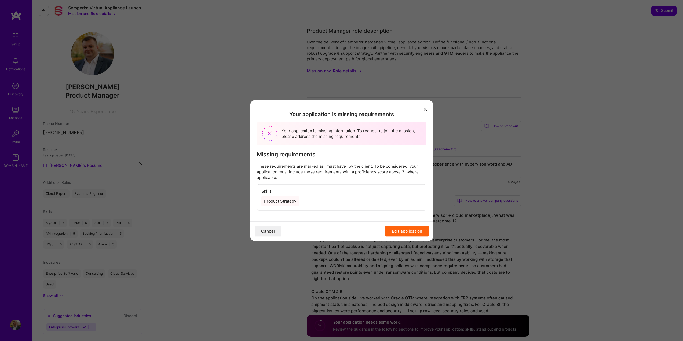
click at [309, 196] on div "Product Strategy" at bounding box center [341, 201] width 160 height 10
click at [291, 202] on div "Product Strategy" at bounding box center [280, 201] width 38 height 10
drag, startPoint x: 286, startPoint y: 202, endPoint x: 261, endPoint y: 201, distance: 24.4
click at [262, 201] on div "Product Strategy" at bounding box center [280, 201] width 38 height 10
click at [267, 229] on button "Cancel" at bounding box center [268, 231] width 27 height 11
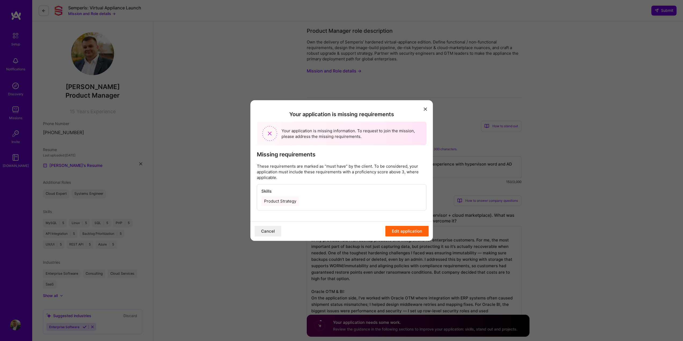
click at [428, 108] on div "Your application is missing requirements Your application is missing informatio…" at bounding box center [341, 160] width 182 height 121
click at [428, 108] on button "modal" at bounding box center [425, 108] width 6 height 9
click at [427, 107] on button "modal" at bounding box center [425, 108] width 6 height 9
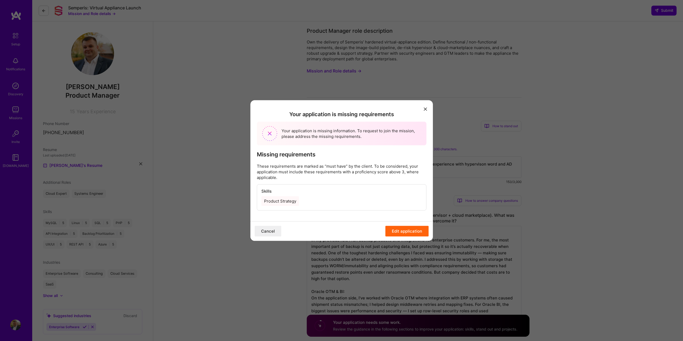
click at [427, 107] on button "modal" at bounding box center [425, 108] width 6 height 9
click at [286, 200] on div "Product Strategy" at bounding box center [280, 201] width 38 height 10
click at [399, 231] on button "Edit application" at bounding box center [406, 231] width 43 height 11
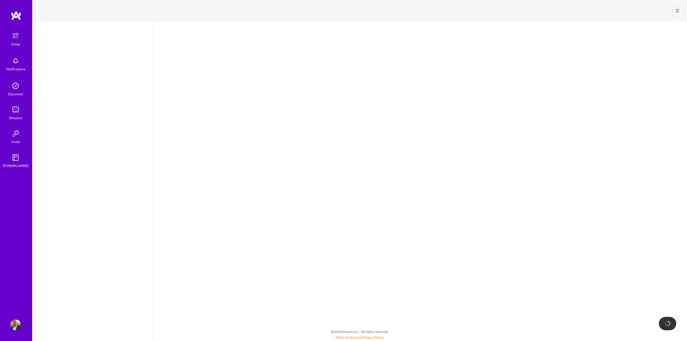
select select "PL"
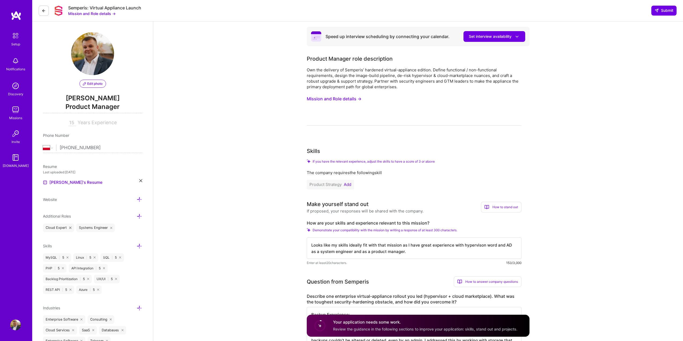
click at [349, 186] on button "Add" at bounding box center [348, 184] width 8 height 4
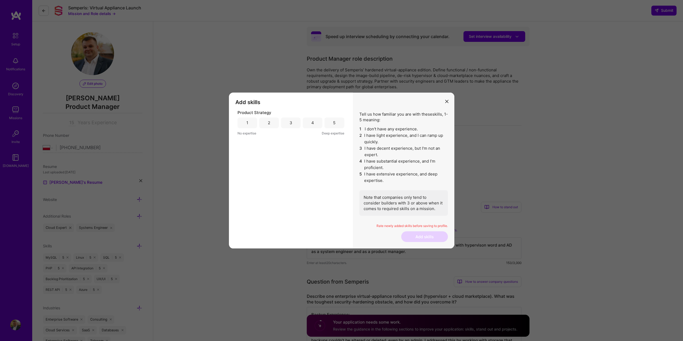
click at [330, 123] on div "5" at bounding box center [334, 122] width 20 height 11
click at [425, 236] on button "Add skills" at bounding box center [424, 236] width 47 height 11
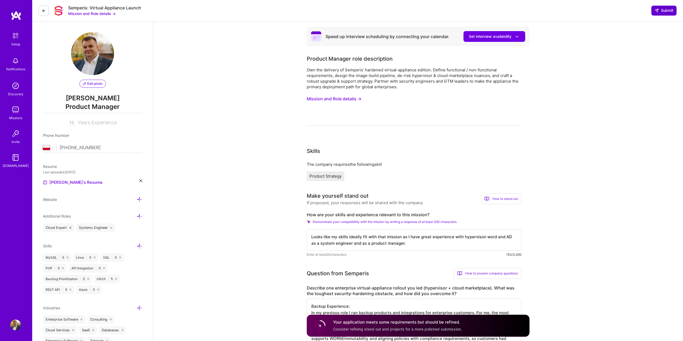
click at [667, 6] on button "Submit" at bounding box center [663, 11] width 25 height 10
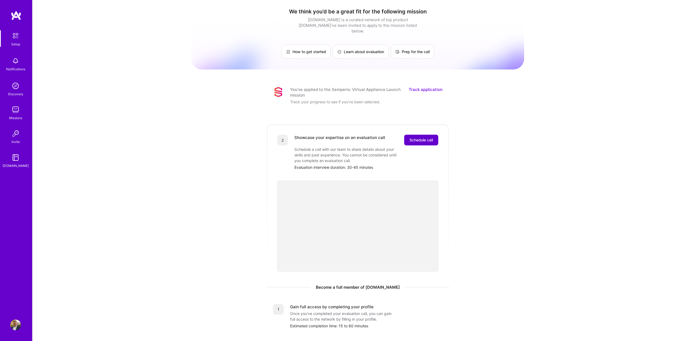
click at [421, 137] on span "Schedule call" at bounding box center [420, 139] width 23 height 5
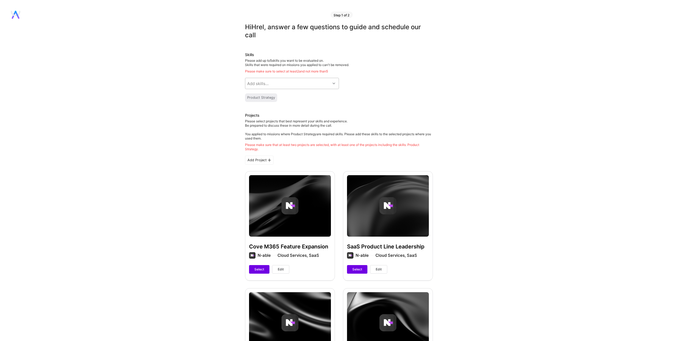
click at [317, 83] on div "Add skills..." at bounding box center [287, 83] width 85 height 11
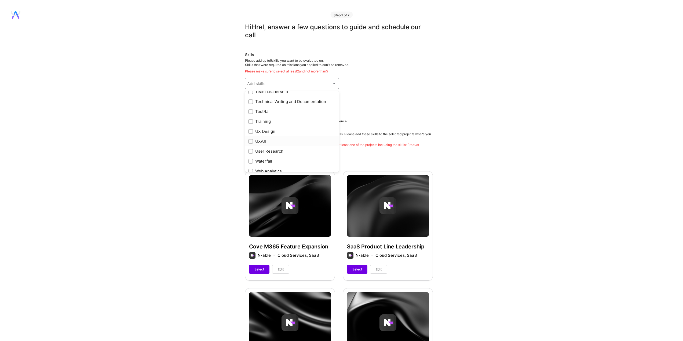
click at [270, 141] on div "UX/UI" at bounding box center [291, 141] width 87 height 6
checkbox input "true"
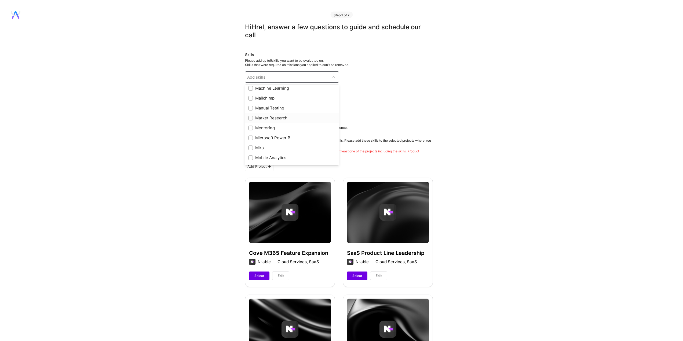
scroll to position [293, 0]
click at [279, 142] on div "Market Research" at bounding box center [291, 145] width 87 height 6
checkbox input "true"
click at [280, 138] on div "Backlog Prioritization" at bounding box center [291, 138] width 87 height 6
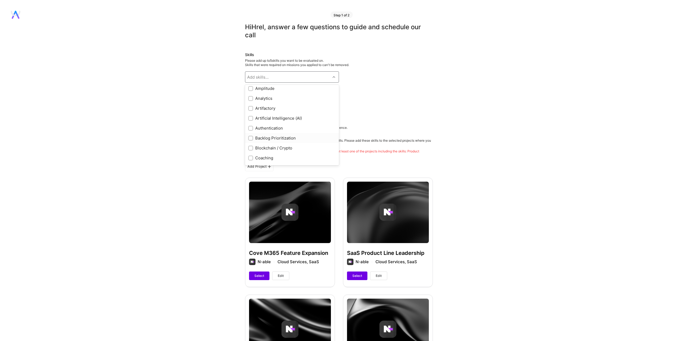
checkbox input "true"
click at [479, 112] on div "Hi Hrel , answer a few questions to guide and schedule our call Skills Please a…" at bounding box center [338, 304] width 677 height 563
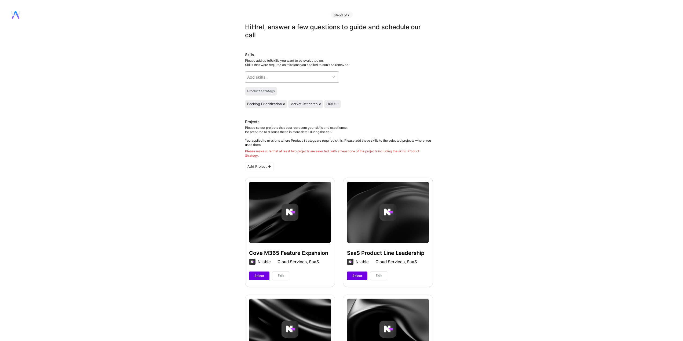
scroll to position [27, 0]
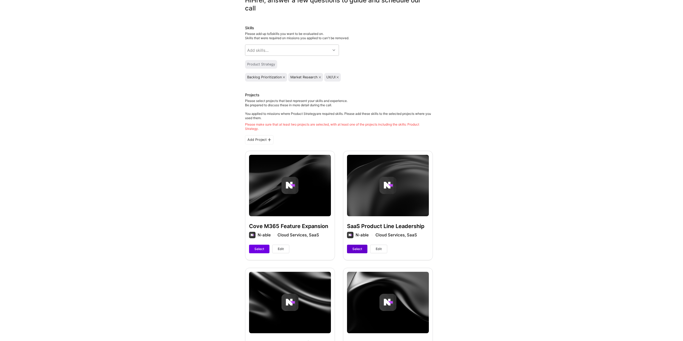
click at [360, 249] on span "Select" at bounding box center [357, 248] width 10 height 5
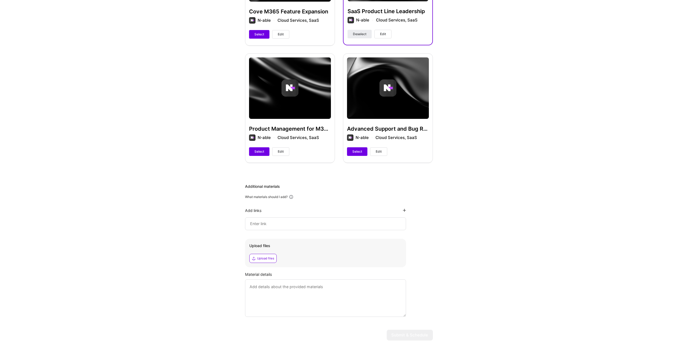
scroll to position [263, 0]
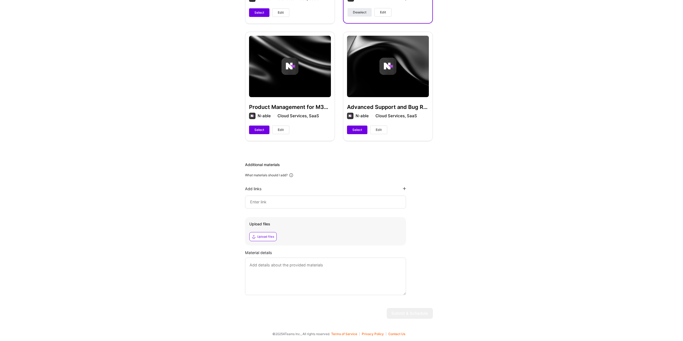
click at [304, 267] on textarea at bounding box center [325, 276] width 161 height 38
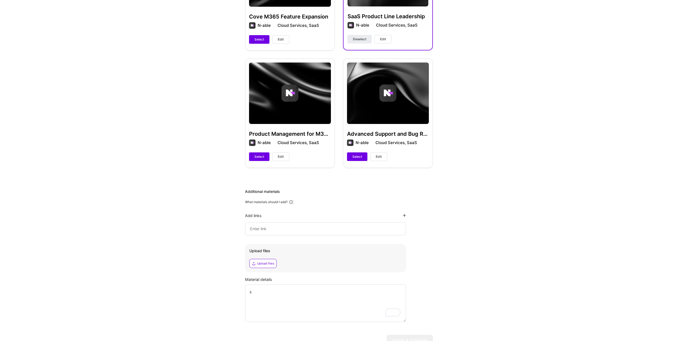
type textarea "s"
click at [279, 228] on input at bounding box center [325, 229] width 152 height 6
type input "w"
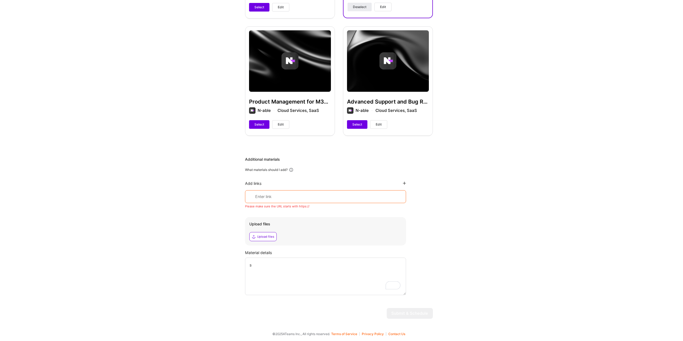
scroll to position [263, 0]
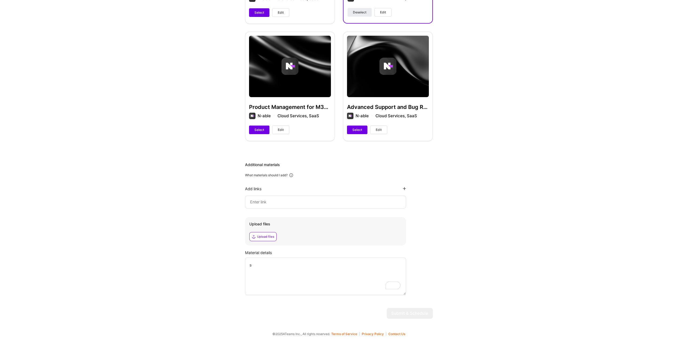
click at [282, 255] on div "Material details" at bounding box center [339, 253] width 188 height 6
click at [281, 261] on textarea "s" at bounding box center [325, 276] width 161 height 38
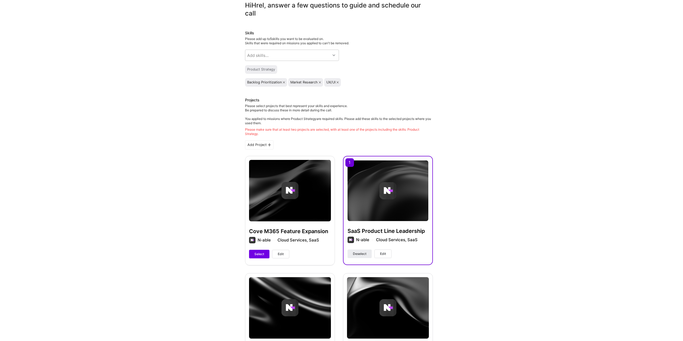
scroll to position [75, 0]
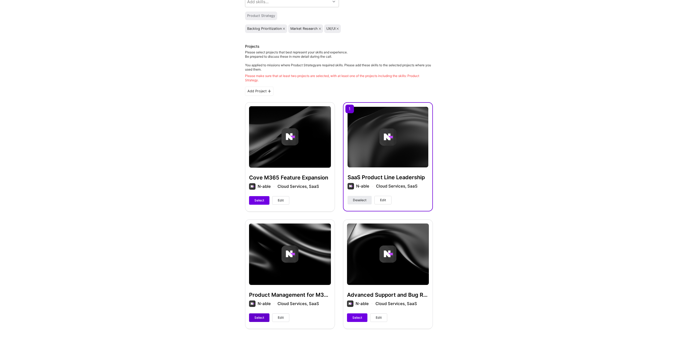
click at [256, 316] on span "Select" at bounding box center [259, 317] width 10 height 5
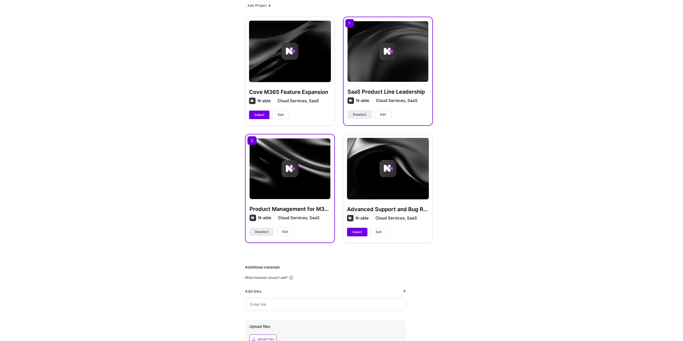
scroll to position [263, 0]
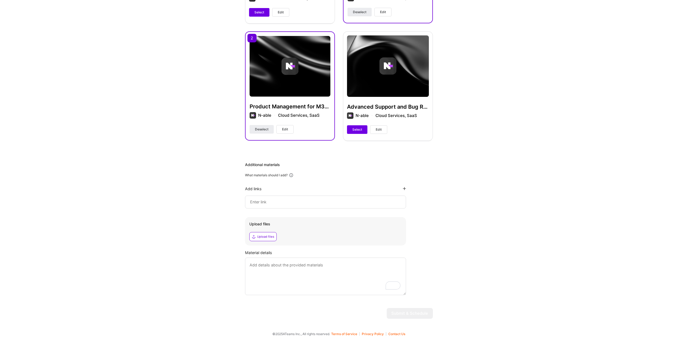
click at [282, 190] on div "Add links" at bounding box center [325, 188] width 161 height 5
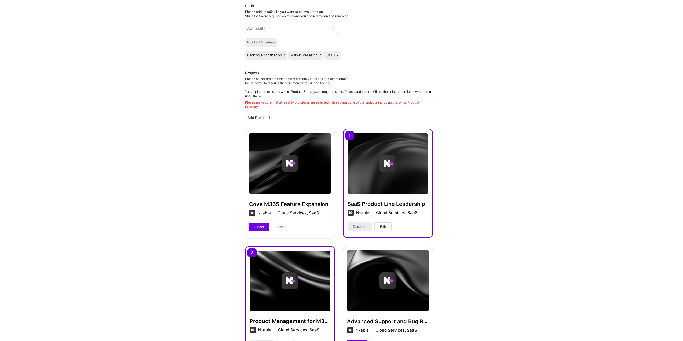
scroll to position [0, 0]
